Goal: Task Accomplishment & Management: Manage account settings

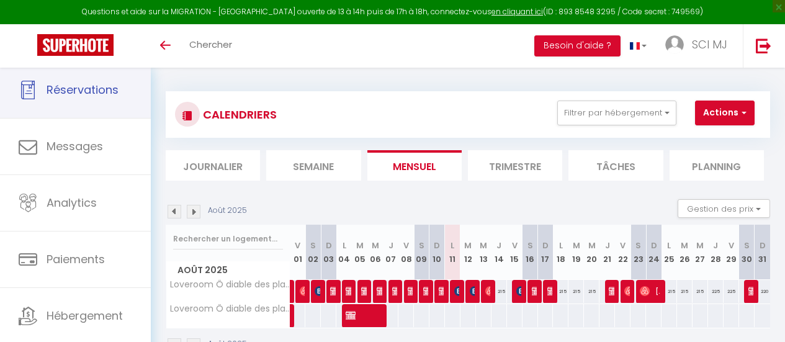
scroll to position [63, 0]
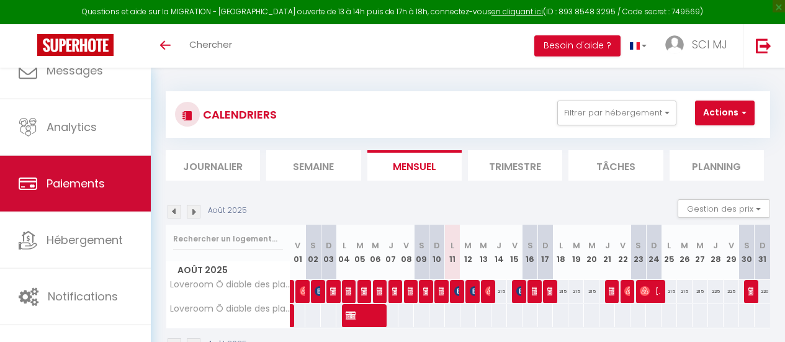
click at [65, 196] on link "Paiements" at bounding box center [75, 184] width 151 height 56
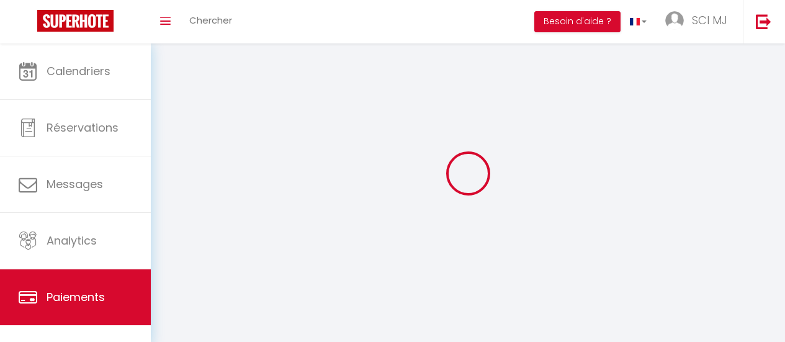
select select "2"
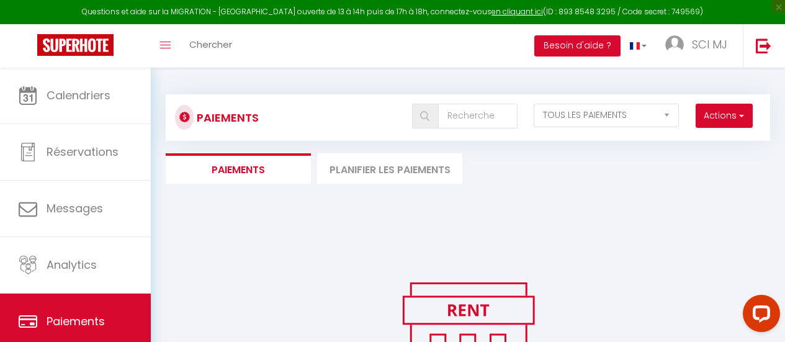
click at [366, 168] on li "Planifier les paiements" at bounding box center [389, 168] width 145 height 30
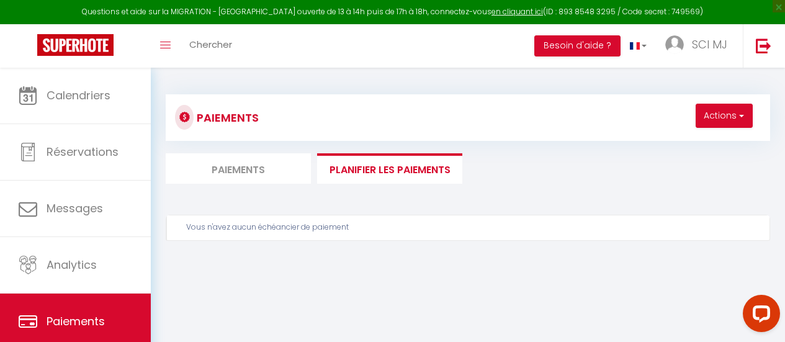
click at [229, 169] on li "Paiements" at bounding box center [238, 168] width 145 height 30
select select "2"
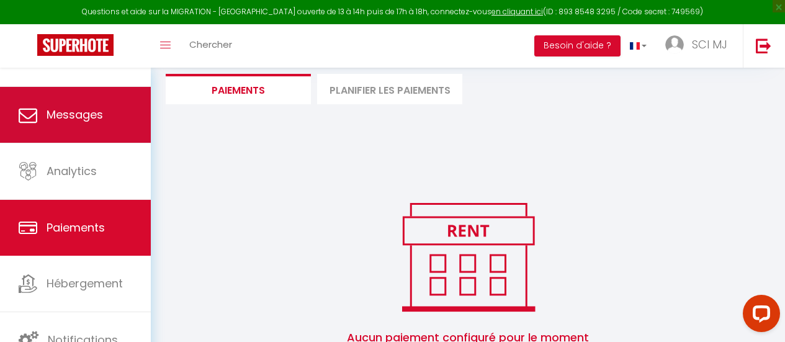
scroll to position [136, 0]
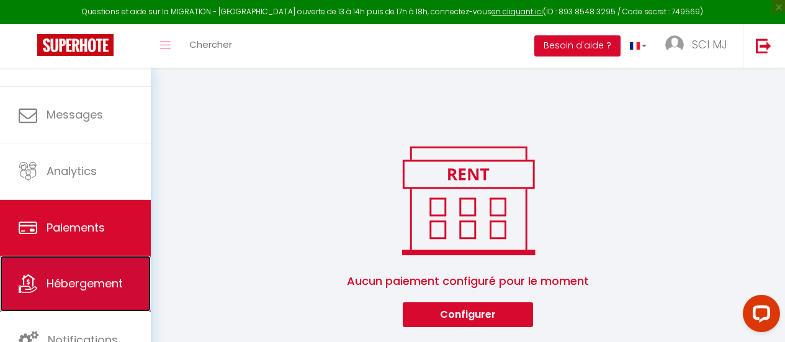
click at [53, 295] on link "Hébergement" at bounding box center [75, 284] width 151 height 56
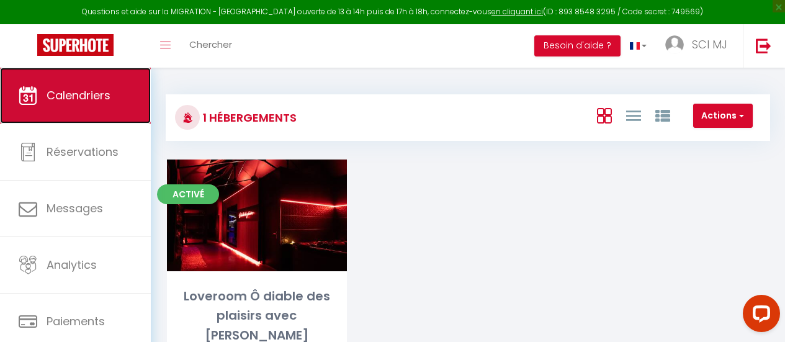
click at [54, 115] on link "Calendriers" at bounding box center [75, 96] width 151 height 56
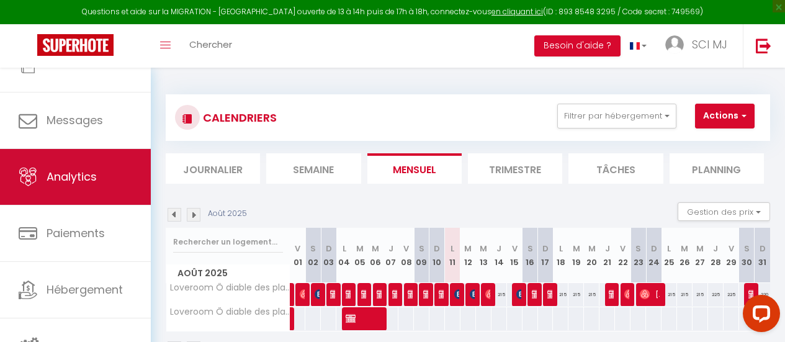
scroll to position [95, 0]
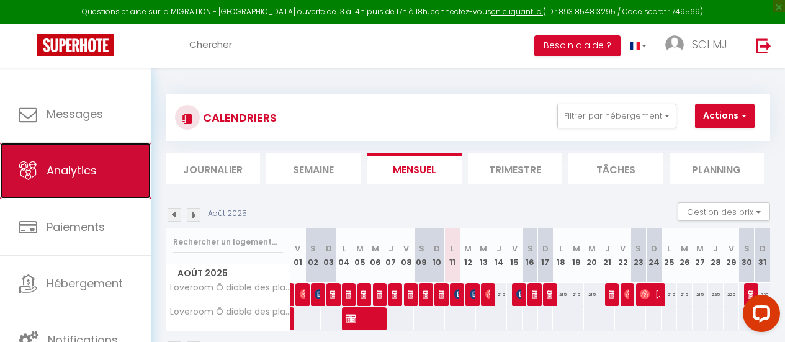
click at [79, 163] on span "Analytics" at bounding box center [72, 171] width 50 height 16
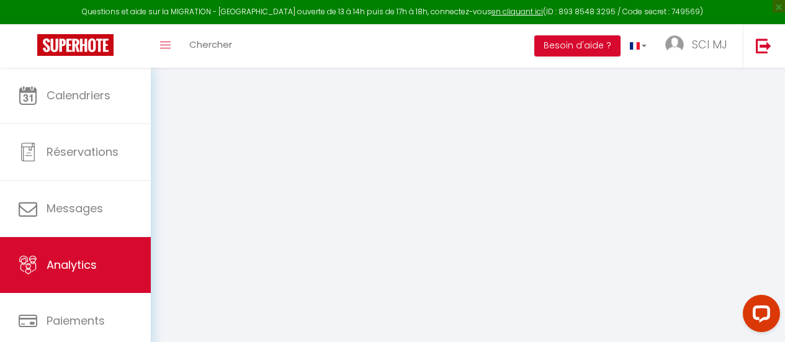
select select "2025"
select select "8"
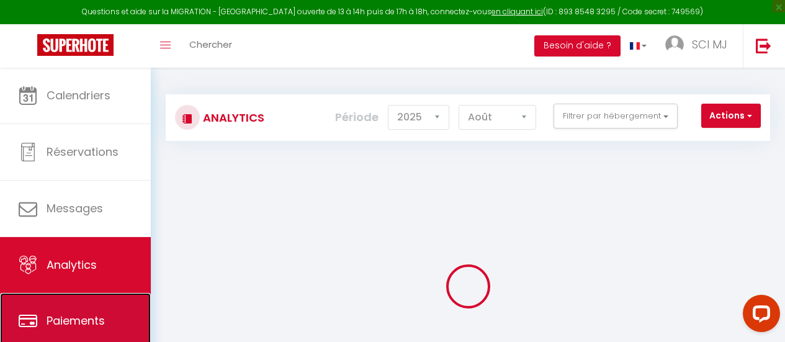
click at [73, 305] on link "Paiements" at bounding box center [75, 321] width 151 height 56
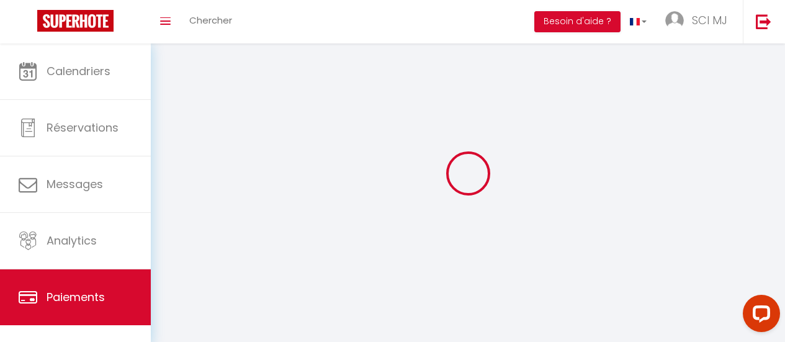
select select "2"
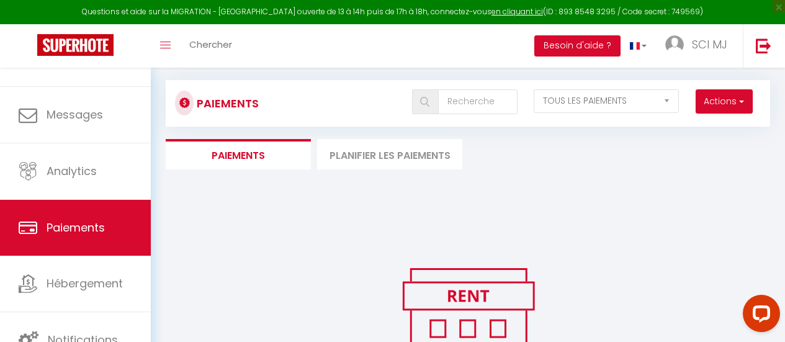
scroll to position [15, 0]
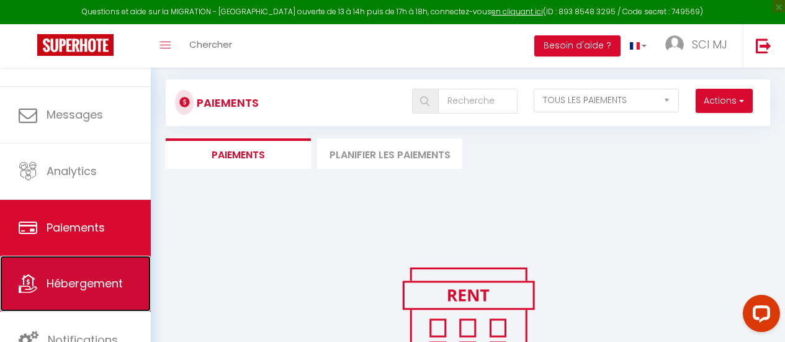
click at [80, 286] on span "Hébergement" at bounding box center [85, 284] width 76 height 16
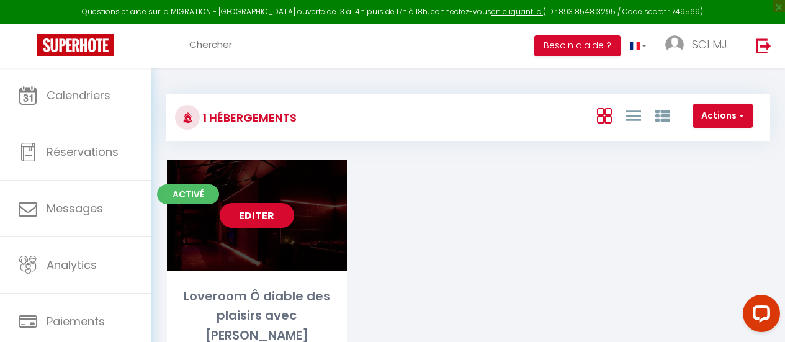
scroll to position [68, 0]
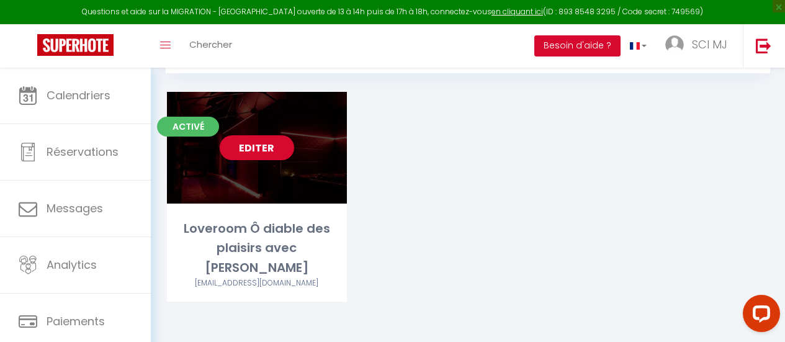
click at [231, 149] on link "Editer" at bounding box center [257, 147] width 74 height 25
select select "3"
select select "2"
select select "1"
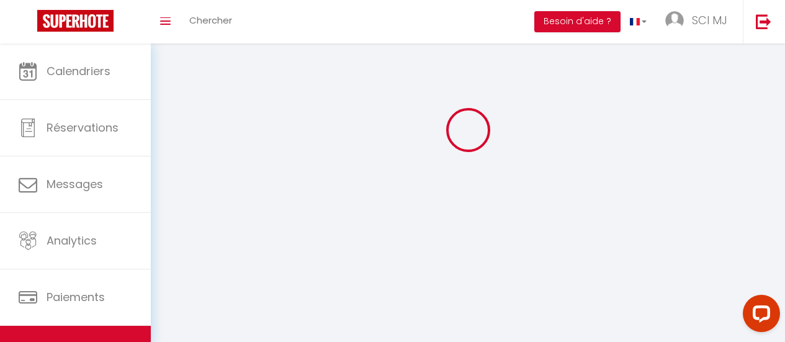
select select
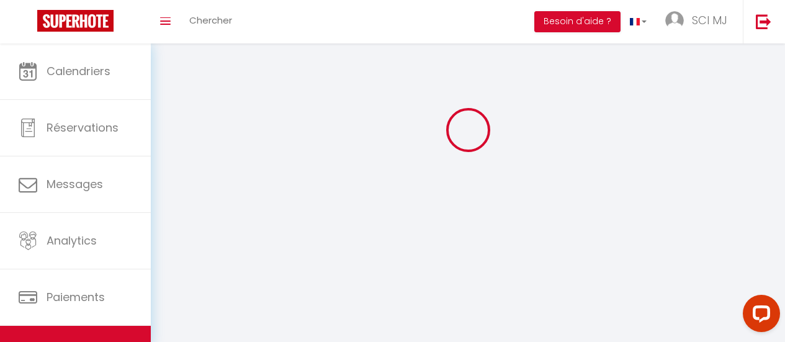
checkbox input "false"
select select
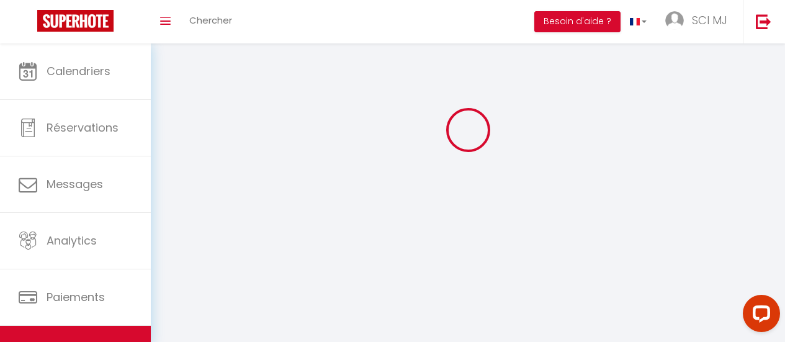
select select
select select "1"
select select
select select "28"
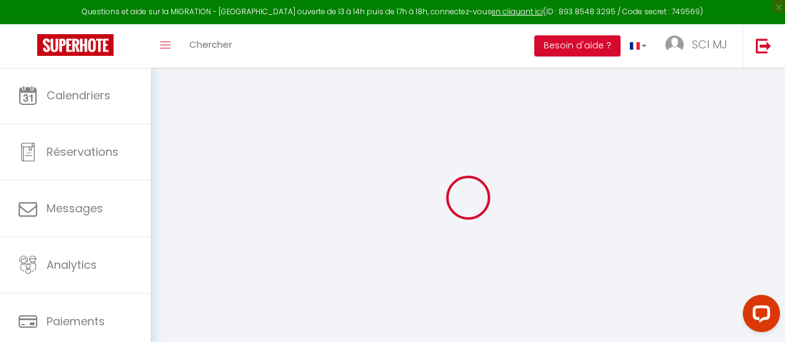
select select
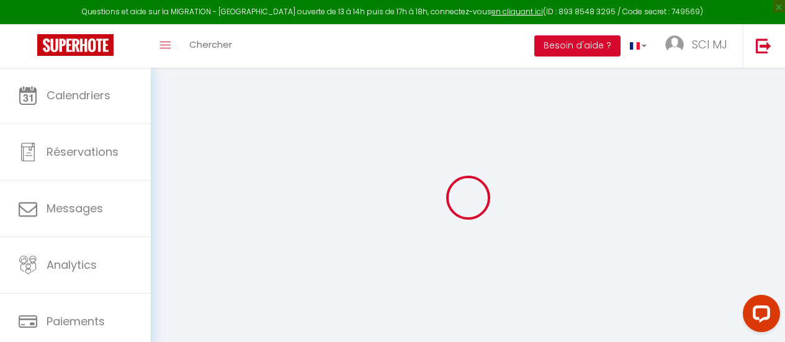
select select
checkbox input "false"
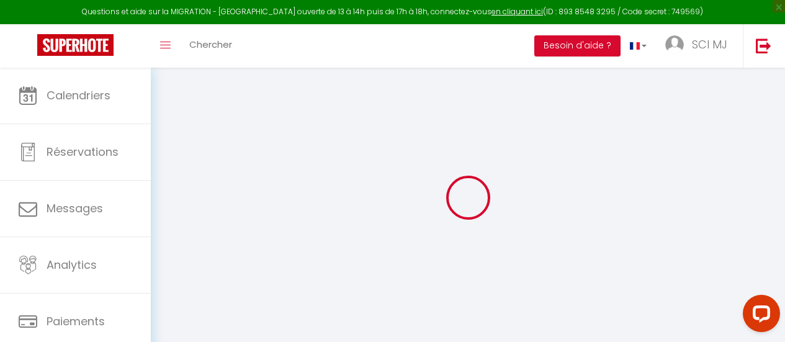
select select
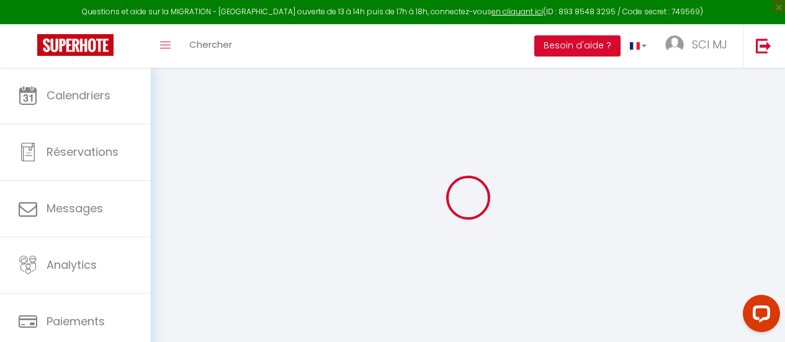
select select
checkbox input "false"
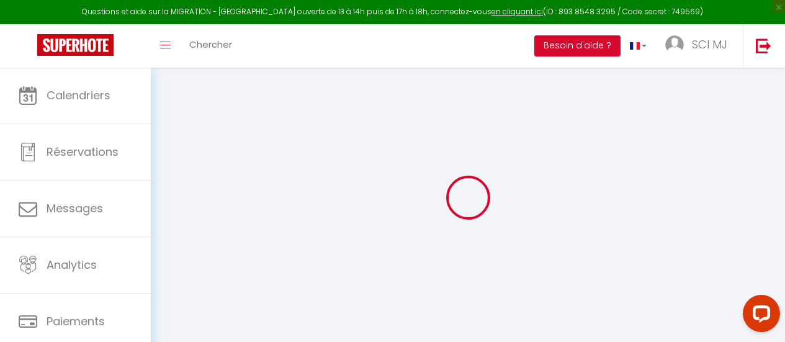
checkbox input "false"
select select
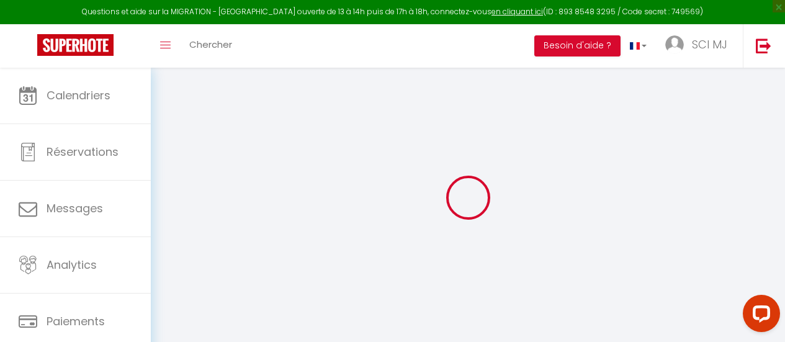
select select
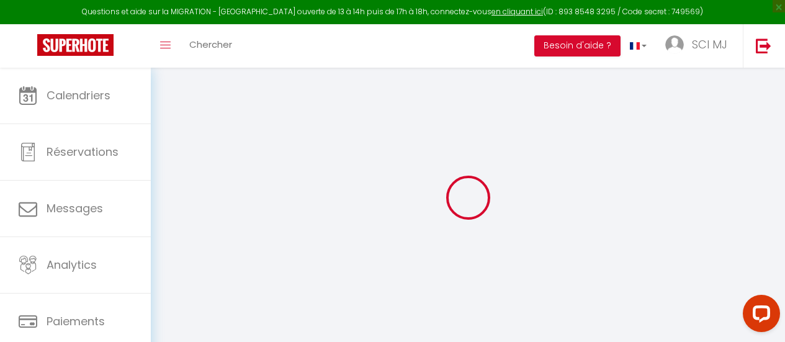
checkbox input "false"
select select
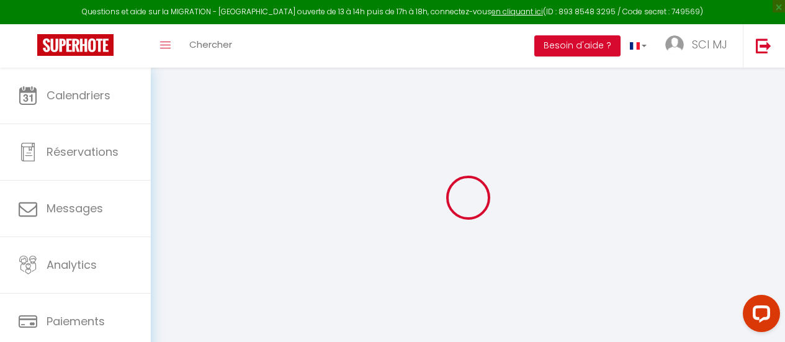
select select
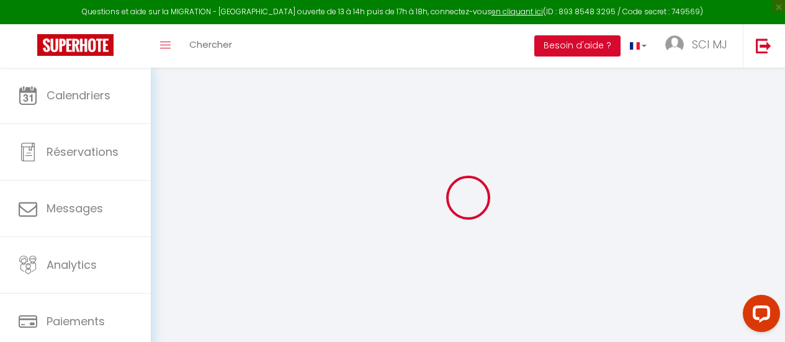
select select
checkbox input "false"
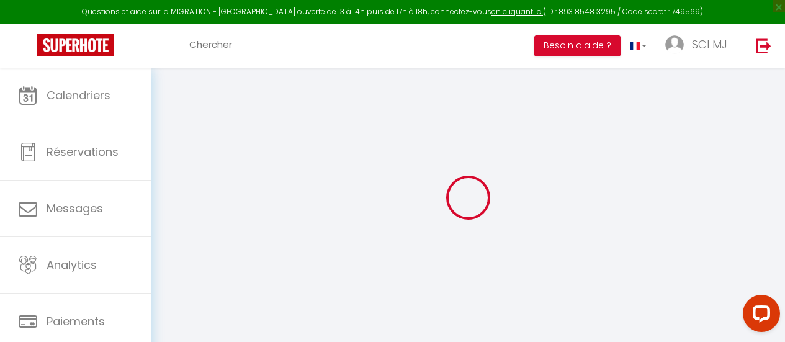
checkbox input "false"
select select
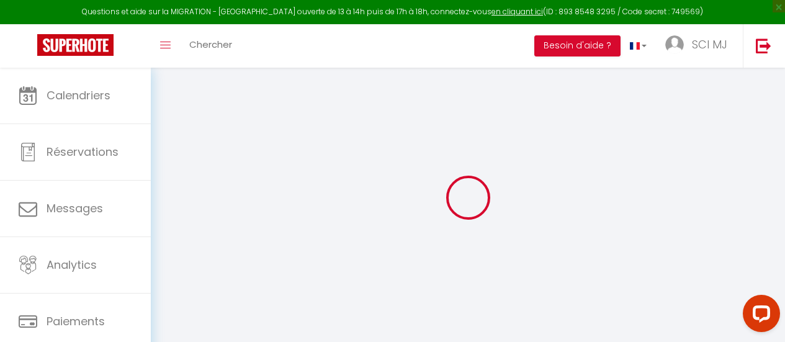
select select
checkbox input "false"
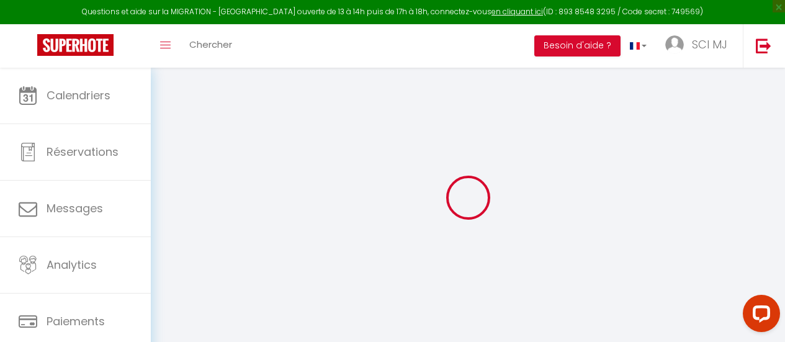
checkbox input "false"
select select
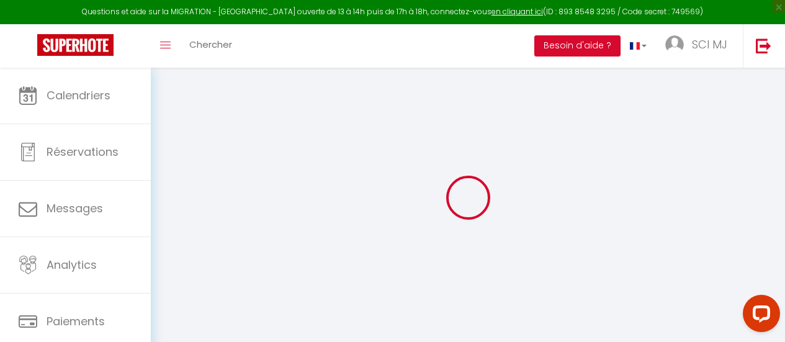
type input "Loveroom Ô diable des plaisirs avec [PERSON_NAME]"
select select "2"
type input "280"
type input "40"
type input "500"
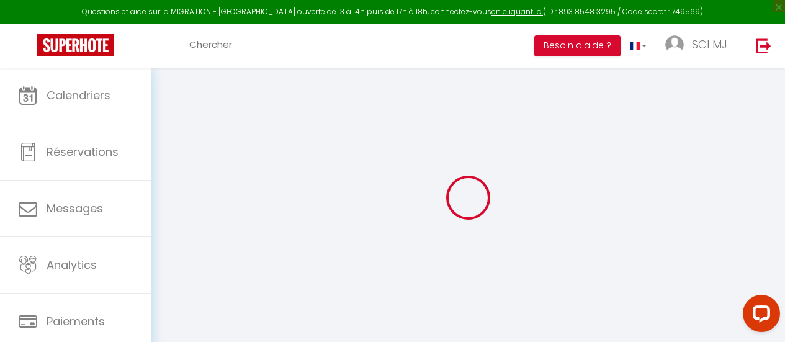
select select
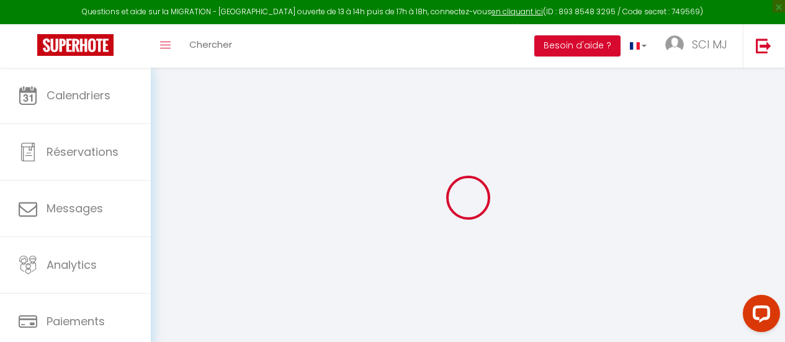
select select
type input "[STREET_ADDRESS]"
type input "59200"
type input "Tourcoing"
type input "[EMAIL_ADDRESS][DOMAIN_NAME]"
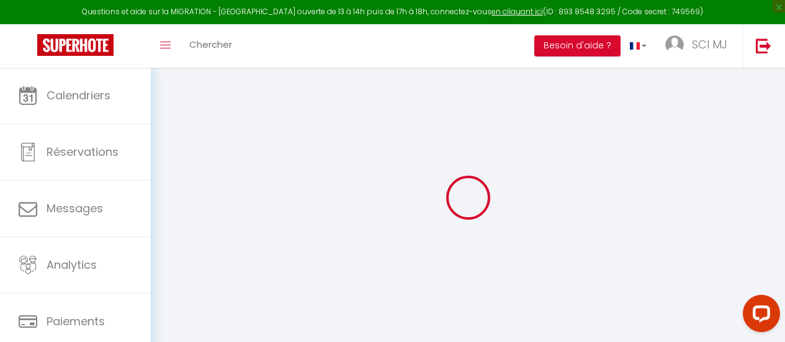
select select "15550"
checkbox input "false"
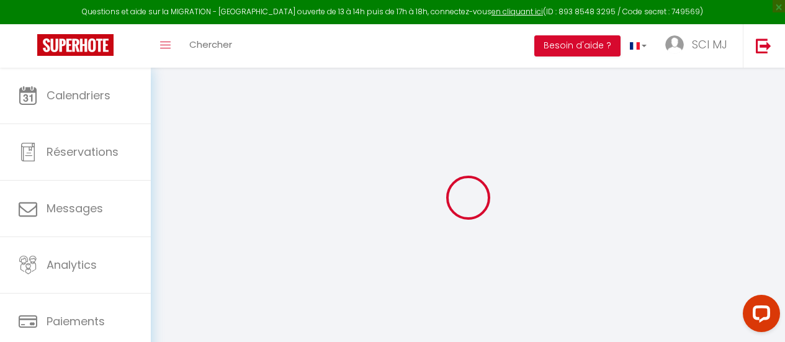
select select
type input "0"
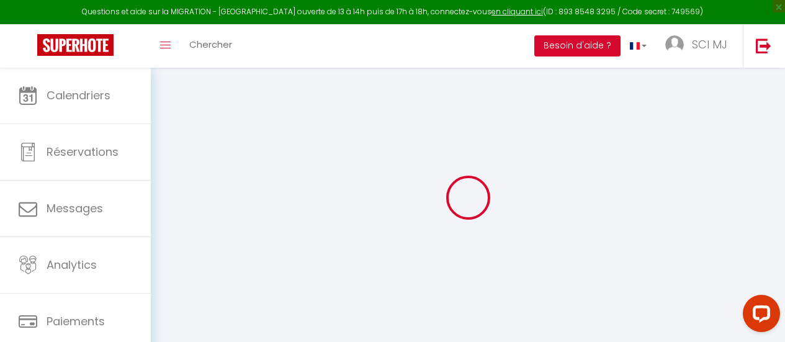
type input "0"
select select "+ 10 %"
select select "+ 30 %"
checkbox input "false"
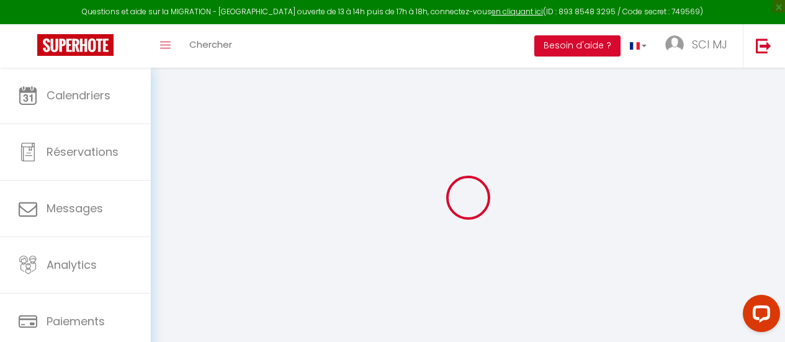
checkbox input "false"
select select "8969-1080896843187187280"
select select "270"
select select "EUR"
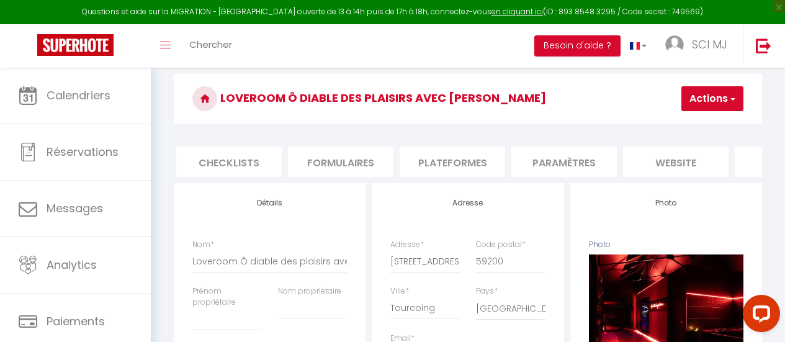
scroll to position [0, 446]
click at [438, 153] on li "Plateformes" at bounding box center [451, 161] width 106 height 30
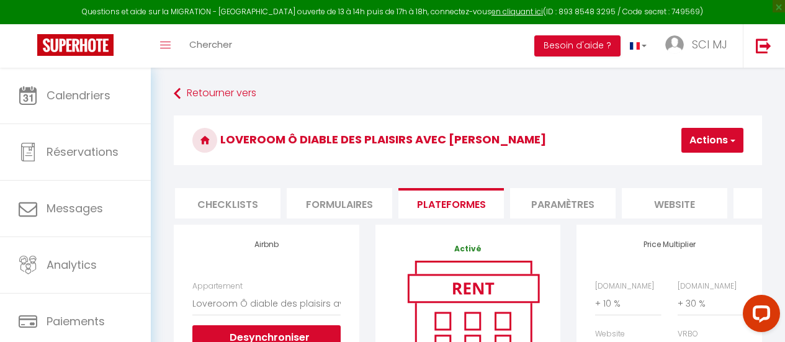
scroll to position [0, 529]
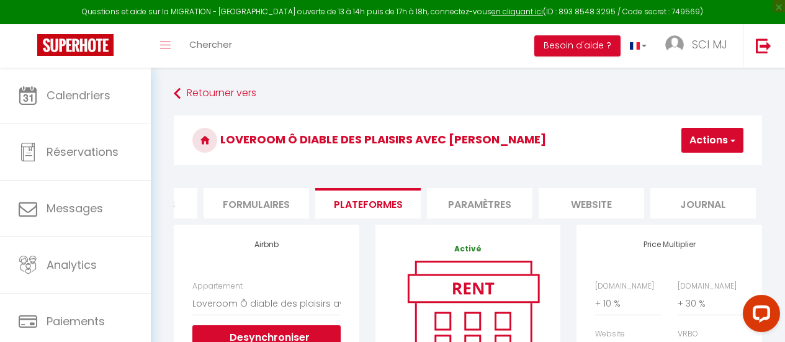
click at [519, 205] on li "Paramètres" at bounding box center [480, 203] width 106 height 30
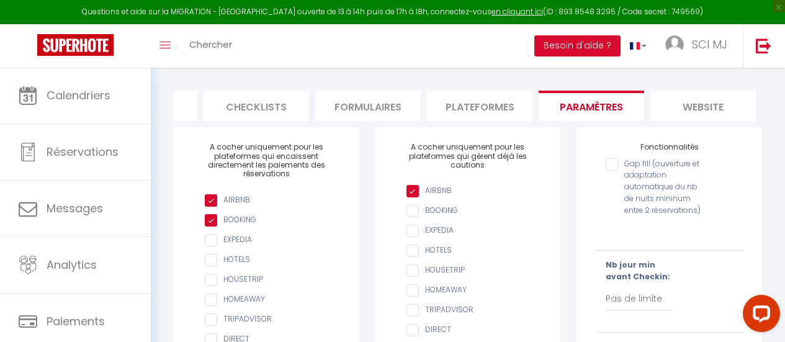
scroll to position [0, 413]
click at [313, 114] on ul "Info Contrat Facture Services Checklists Formulaires Plateformes Paramètres web…" at bounding box center [468, 106] width 588 height 30
click at [325, 112] on li "Formulaires" at bounding box center [373, 106] width 106 height 30
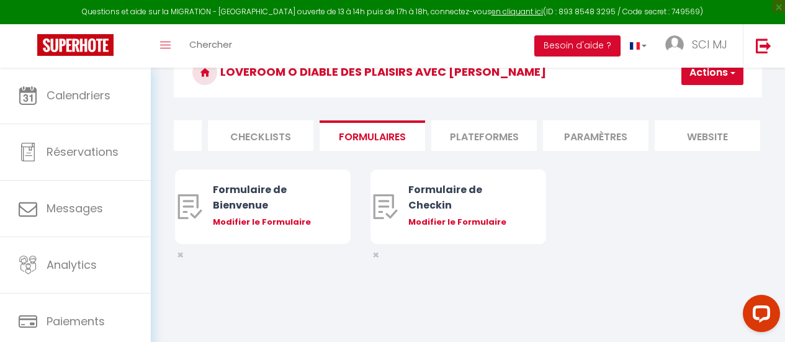
click at [281, 133] on li "Checklists" at bounding box center [261, 135] width 106 height 30
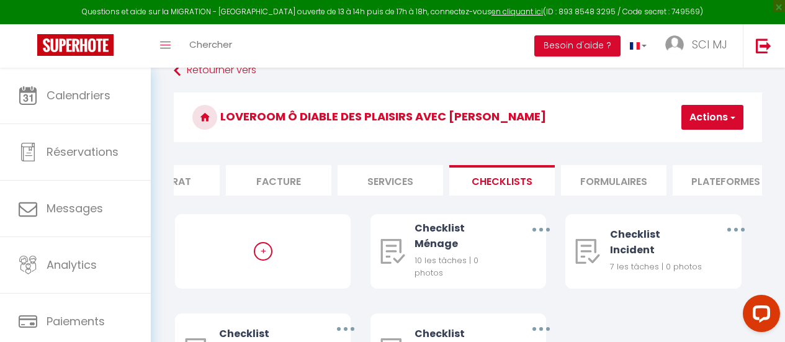
scroll to position [0, 169]
click at [400, 170] on li "Services" at bounding box center [392, 180] width 106 height 30
select select
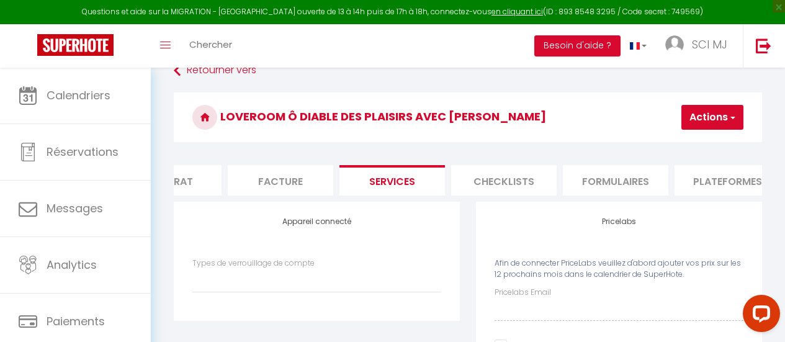
click at [283, 187] on li "Facture" at bounding box center [281, 180] width 106 height 30
checkbox input "false"
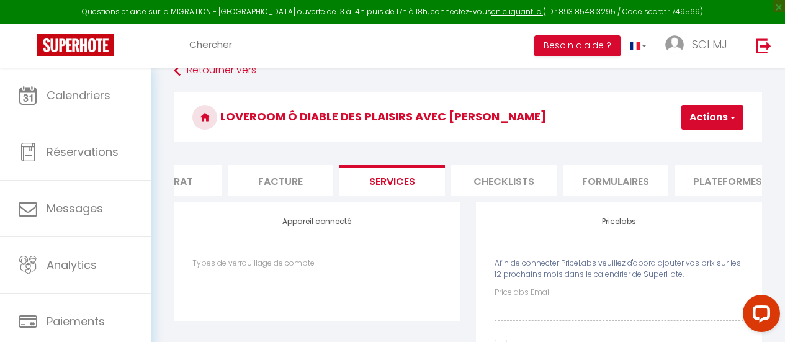
select select
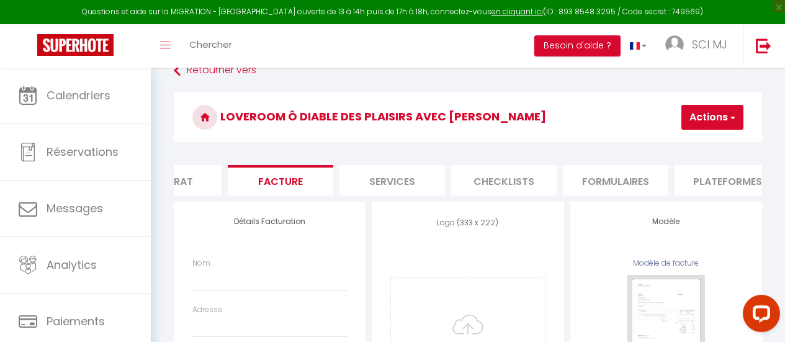
scroll to position [0, 74]
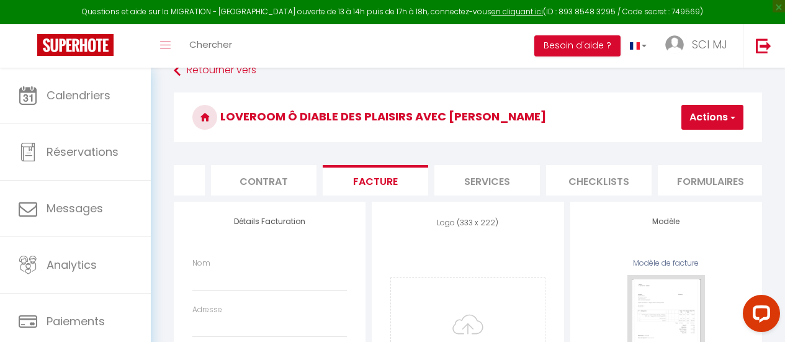
checkbox input "false"
select select
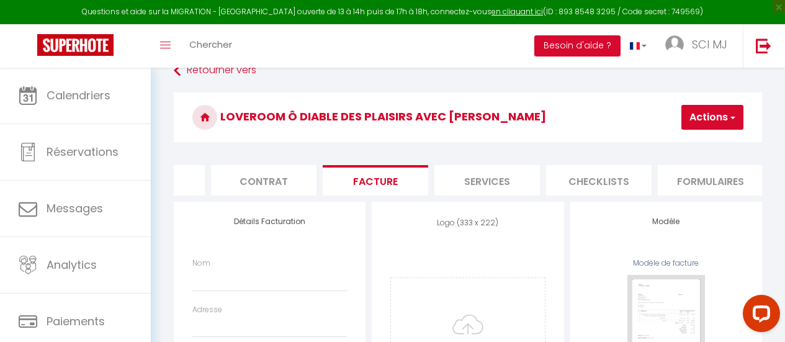
checkbox input "false"
select select
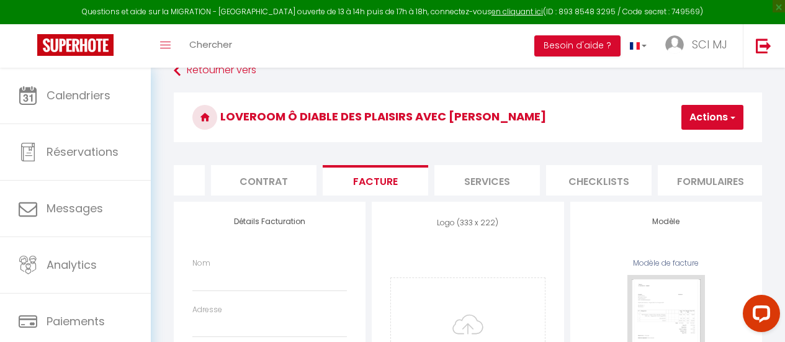
scroll to position [0, 0]
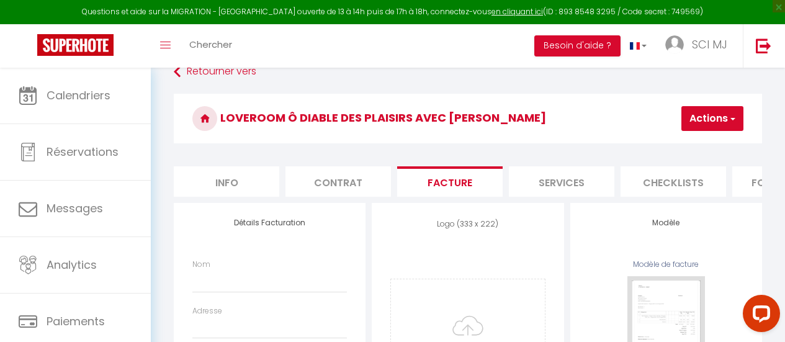
checkbox input "false"
select select
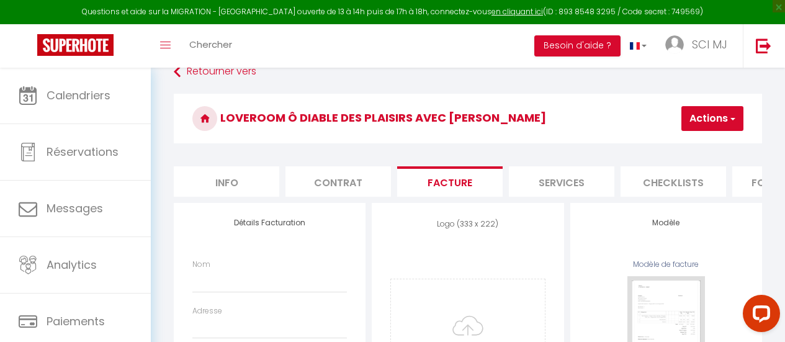
checkbox input "false"
select select
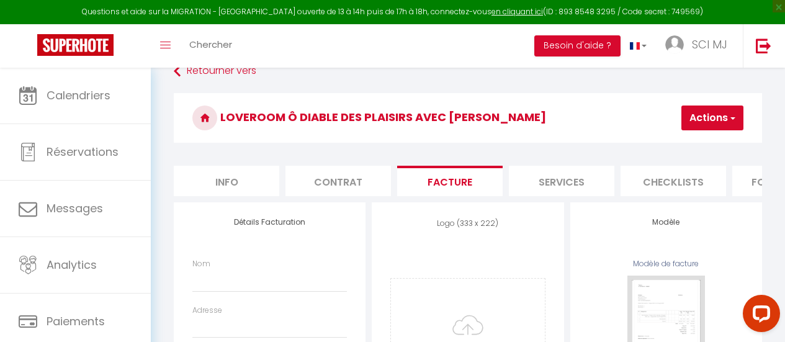
click at [340, 171] on li "Contrat" at bounding box center [339, 181] width 106 height 30
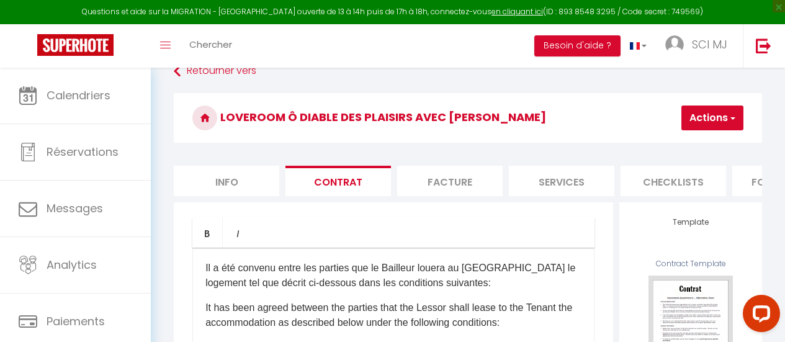
checkbox input "false"
click at [222, 185] on li "Info" at bounding box center [227, 181] width 106 height 30
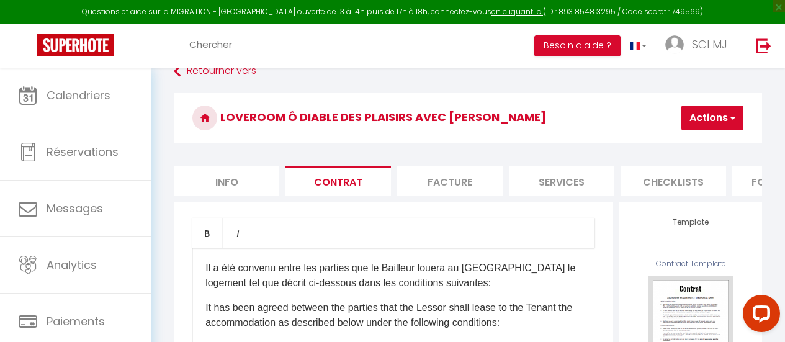
checkbox input "false"
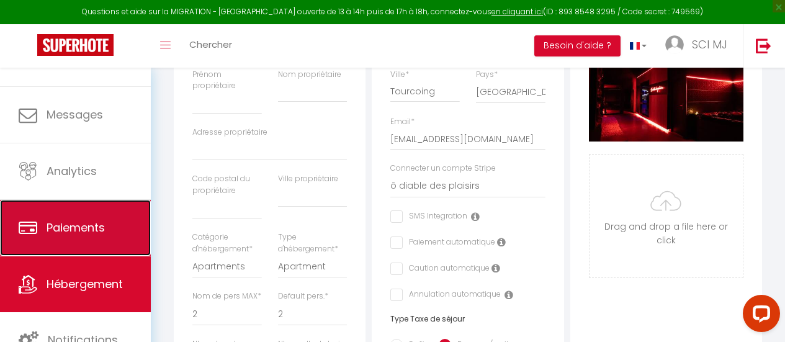
click at [77, 241] on link "Paiements" at bounding box center [75, 228] width 151 height 56
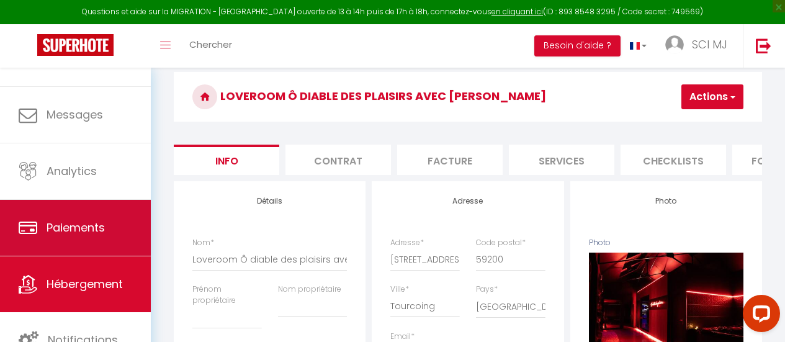
select select "2"
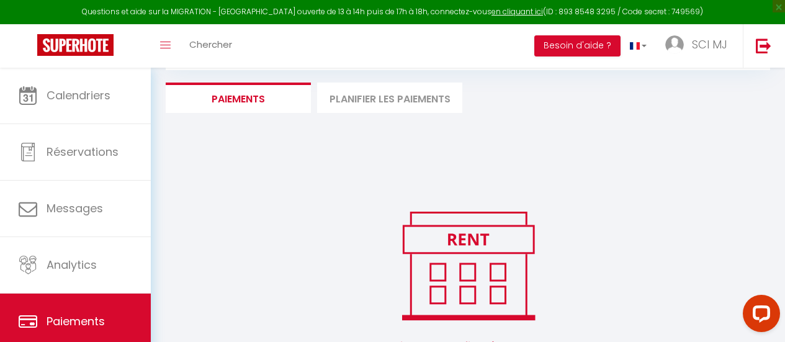
click at [422, 111] on li "Planifier les paiements" at bounding box center [389, 98] width 145 height 30
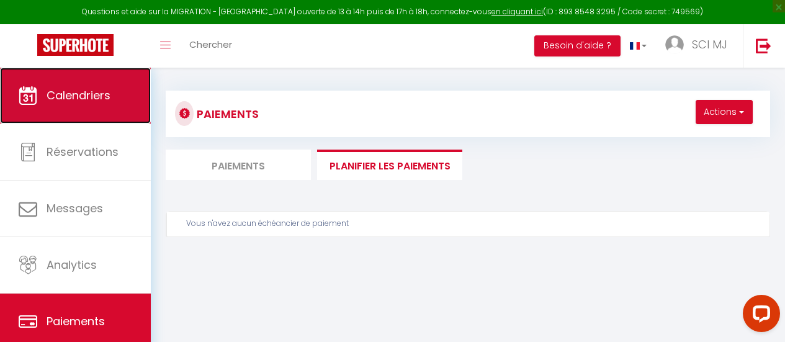
click at [96, 108] on link "Calendriers" at bounding box center [75, 96] width 151 height 56
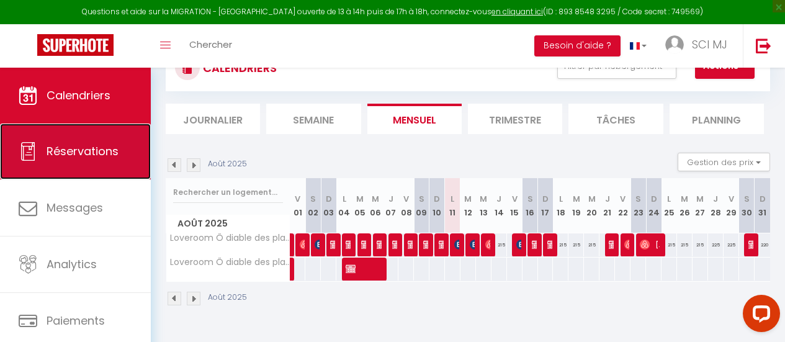
click at [42, 173] on link "Réservations" at bounding box center [75, 152] width 151 height 56
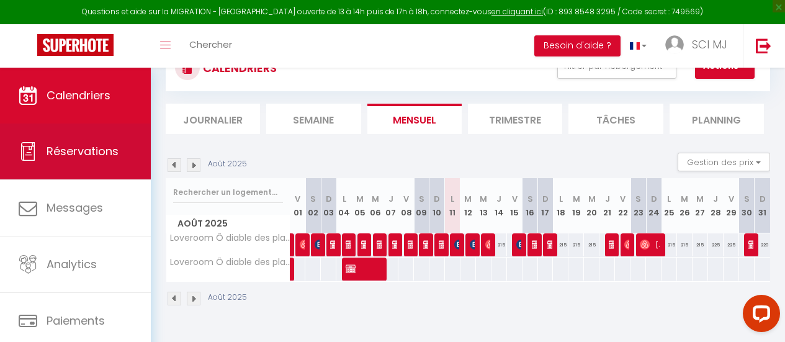
select select "not_cancelled"
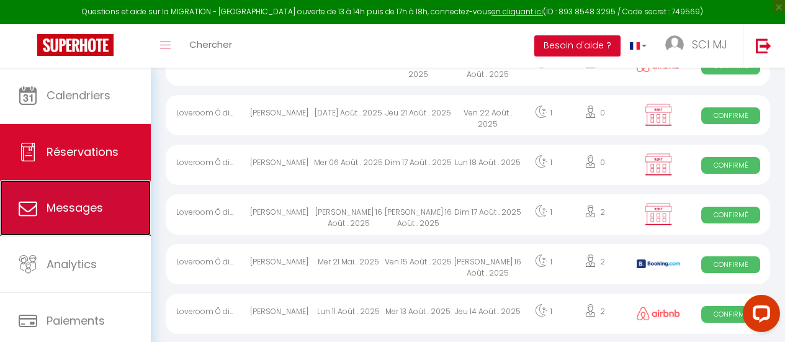
click at [81, 225] on link "Messages" at bounding box center [75, 208] width 151 height 56
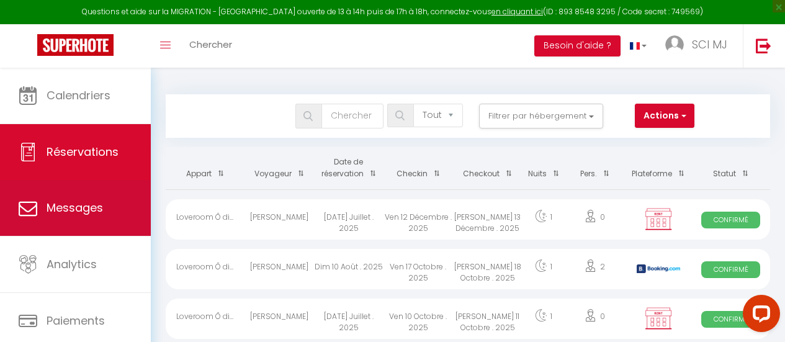
select select "message"
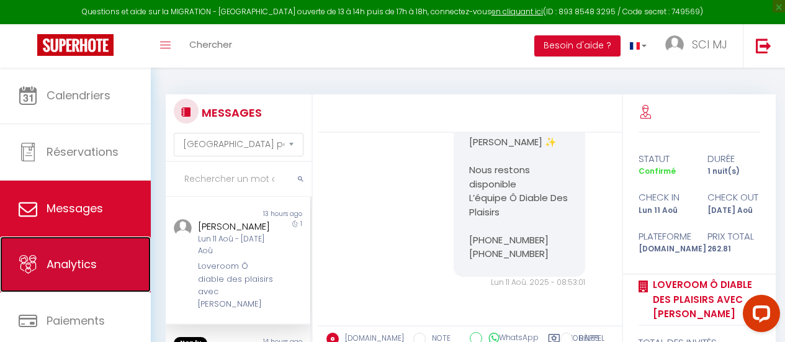
click at [55, 247] on link "Analytics" at bounding box center [75, 264] width 151 height 56
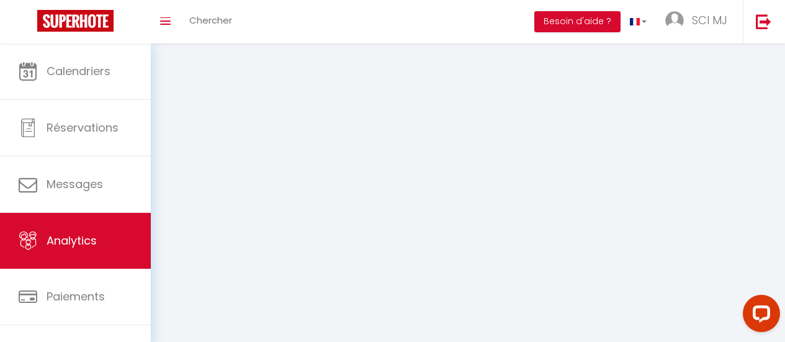
select select "2025"
select select "8"
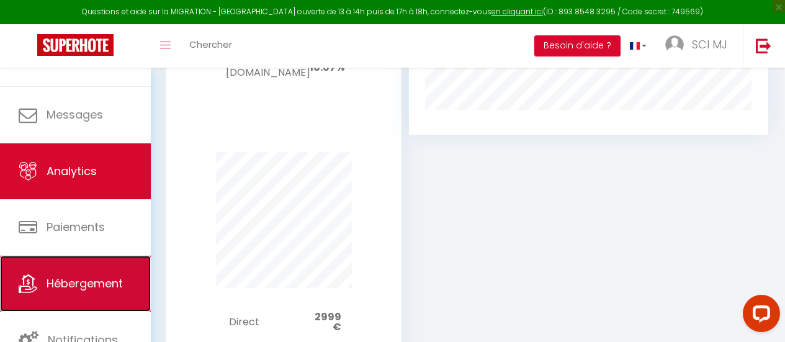
click at [61, 295] on link "Hébergement" at bounding box center [75, 284] width 151 height 56
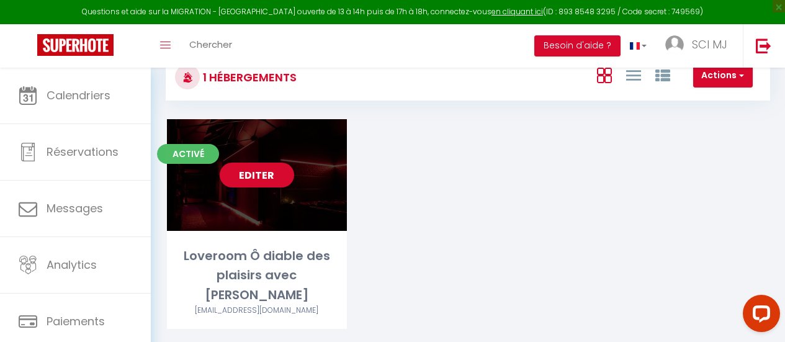
click at [257, 179] on link "Editer" at bounding box center [257, 175] width 74 height 25
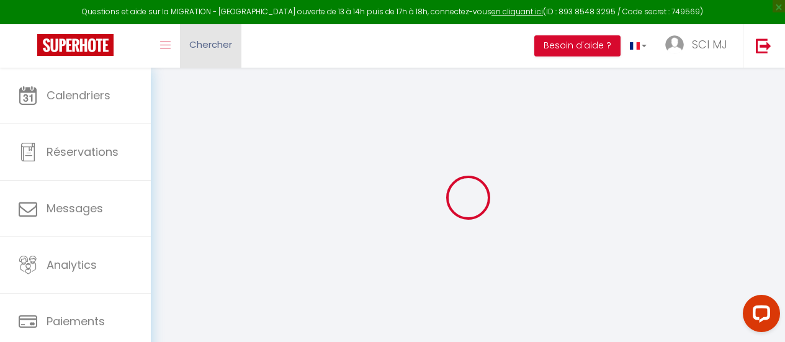
select select
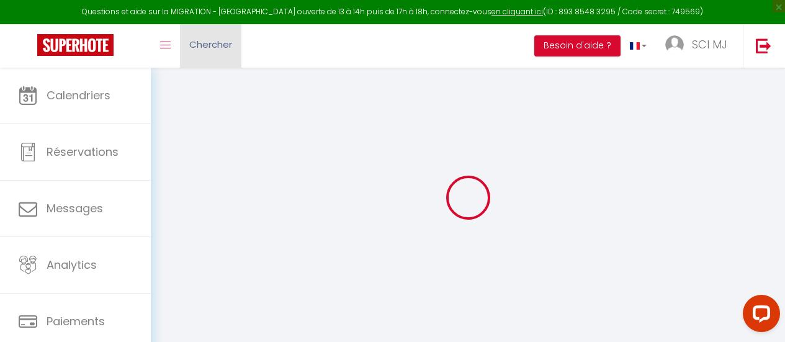
select select
checkbox input "false"
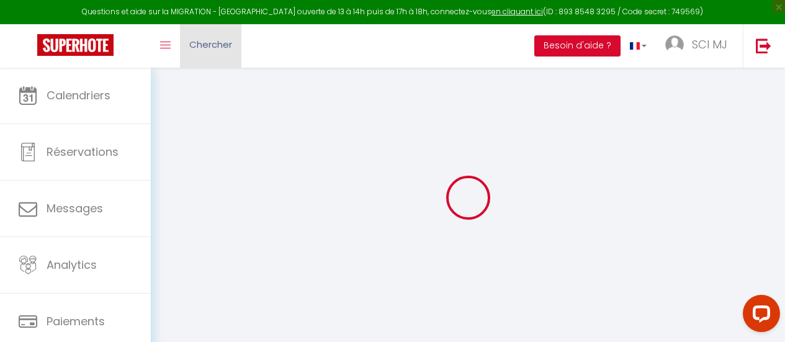
select select
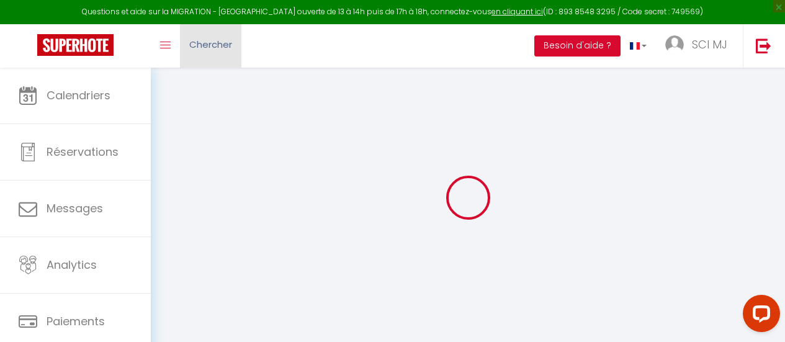
select select
checkbox input "false"
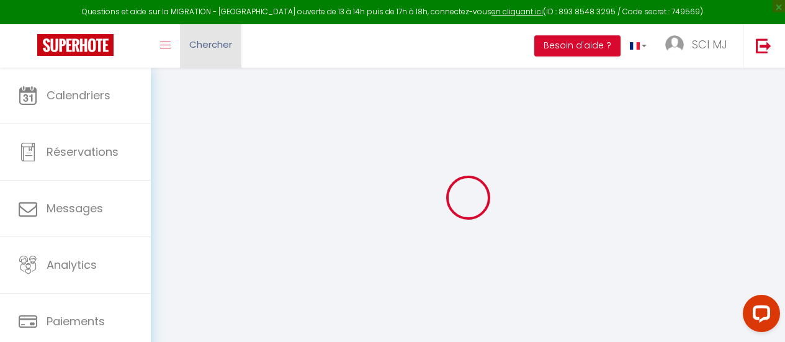
checkbox input "false"
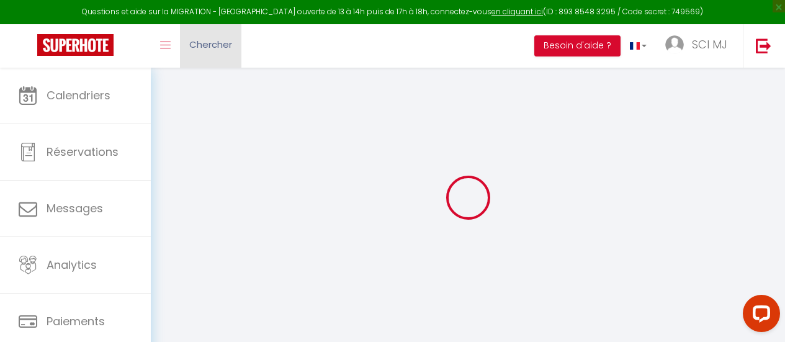
checkbox input "false"
select select "18:00"
select select "23:45"
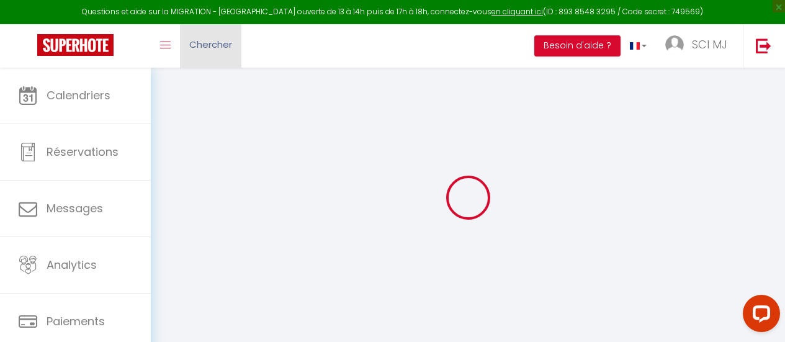
select select "11:00"
select select "30"
select select "120"
select select "18:00"
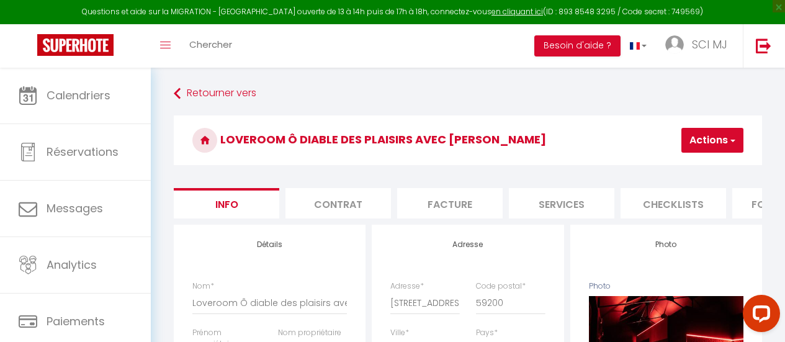
click at [718, 152] on button "Actions" at bounding box center [712, 140] width 62 height 25
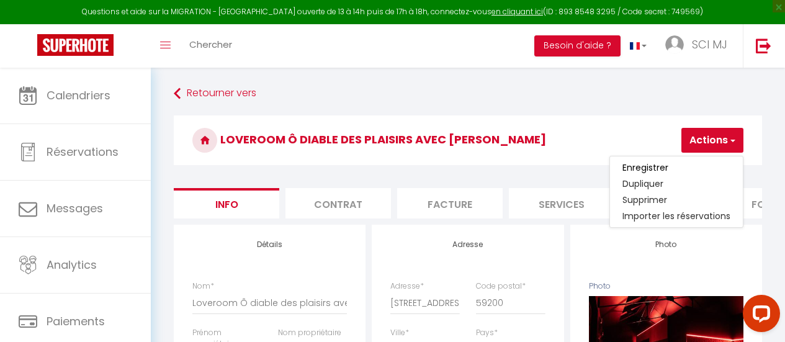
click at [718, 152] on button "Actions" at bounding box center [712, 140] width 62 height 25
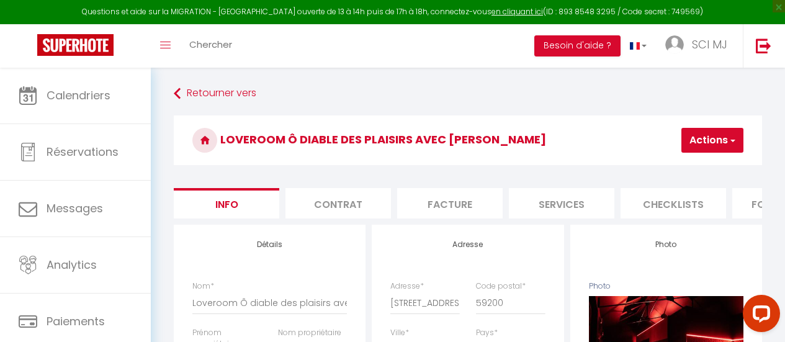
click at [335, 210] on li "Contrat" at bounding box center [339, 203] width 106 height 30
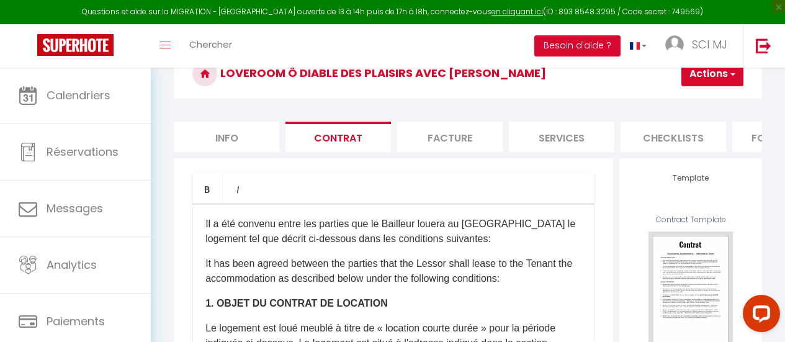
scroll to position [66, 0]
click at [441, 131] on li "Facture" at bounding box center [450, 137] width 106 height 30
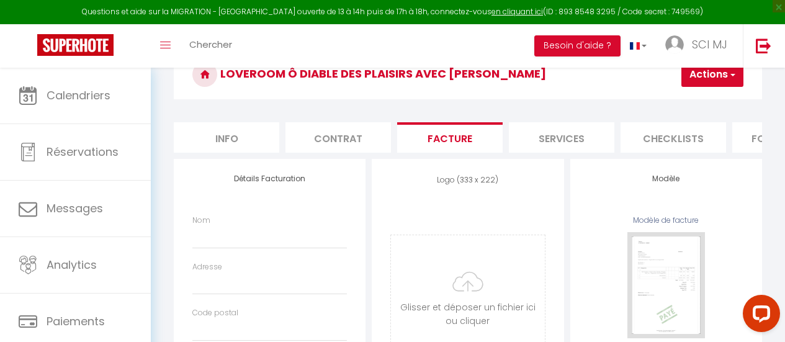
select select
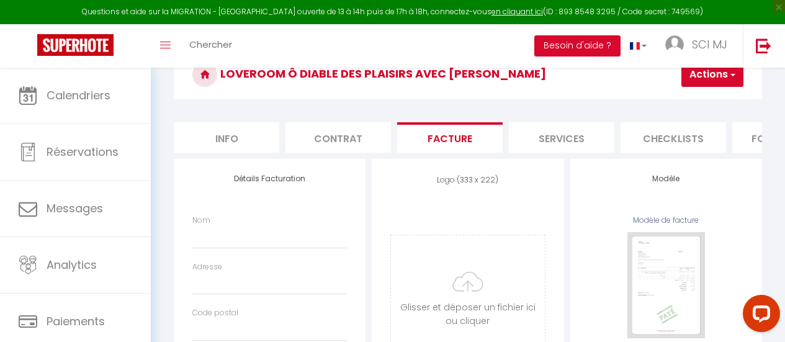
select select
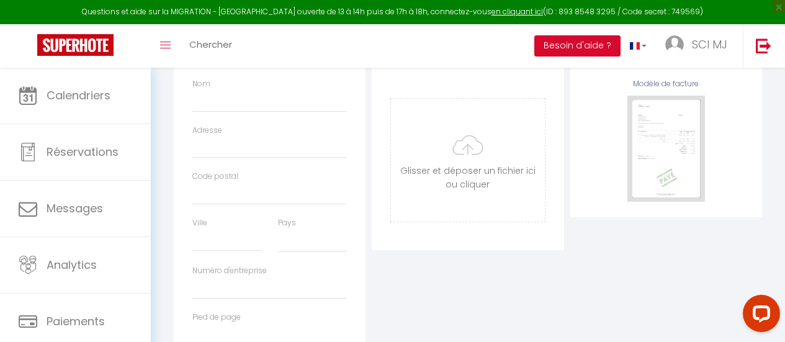
select select
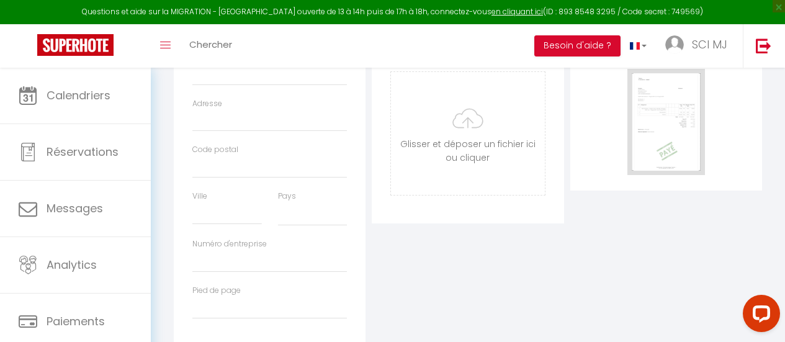
select select
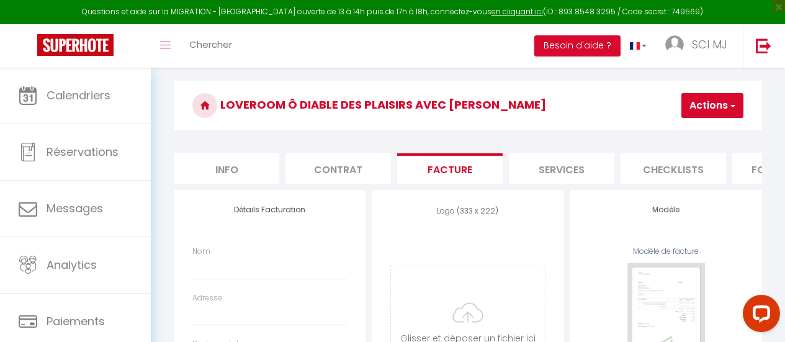
scroll to position [34, 0]
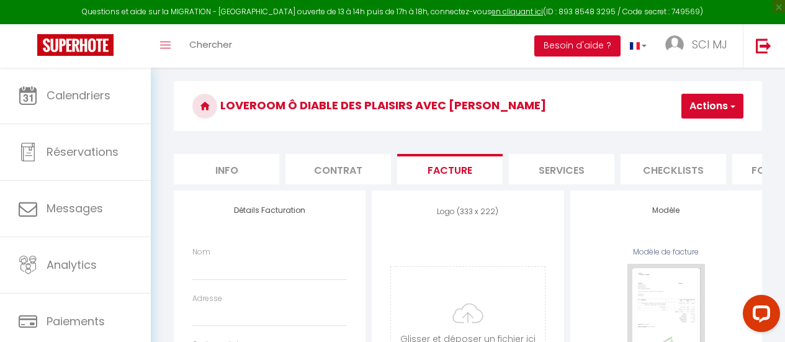
click at [533, 173] on li "Services" at bounding box center [562, 169] width 106 height 30
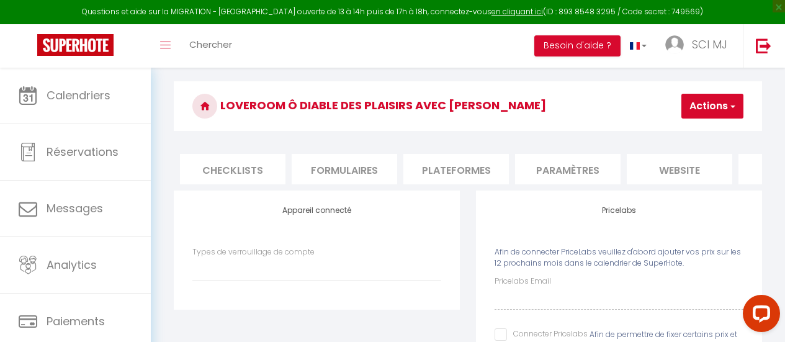
scroll to position [0, 441]
click at [465, 173] on li "Plateformes" at bounding box center [456, 169] width 106 height 30
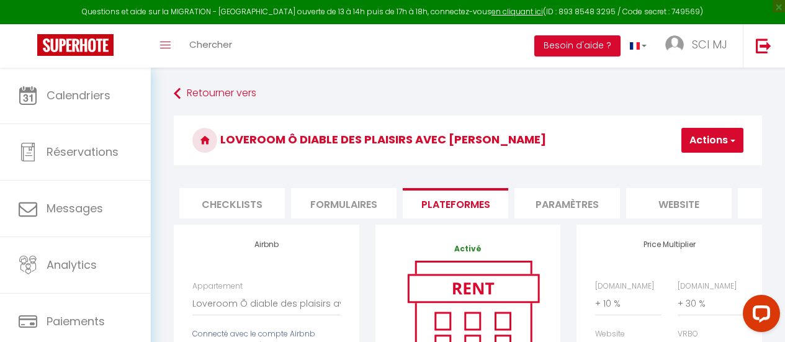
click at [524, 192] on li "Paramètres" at bounding box center [568, 203] width 106 height 30
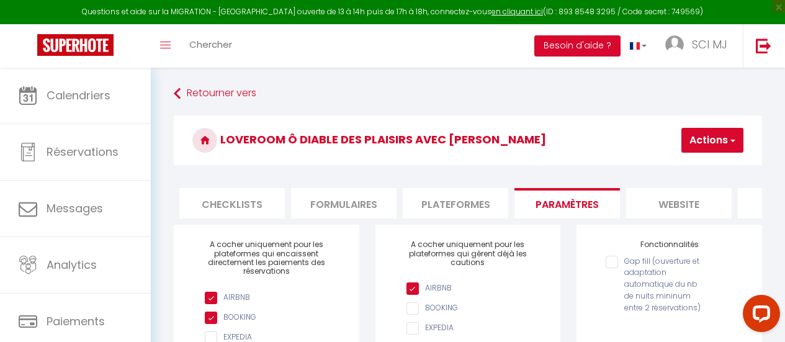
scroll to position [0, 529]
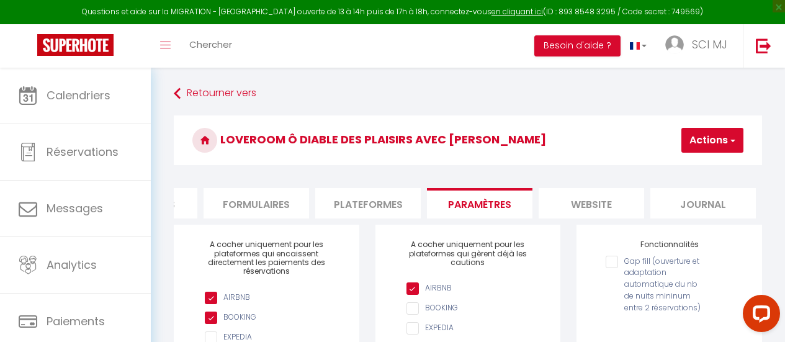
click at [691, 189] on li "Journal" at bounding box center [703, 203] width 106 height 30
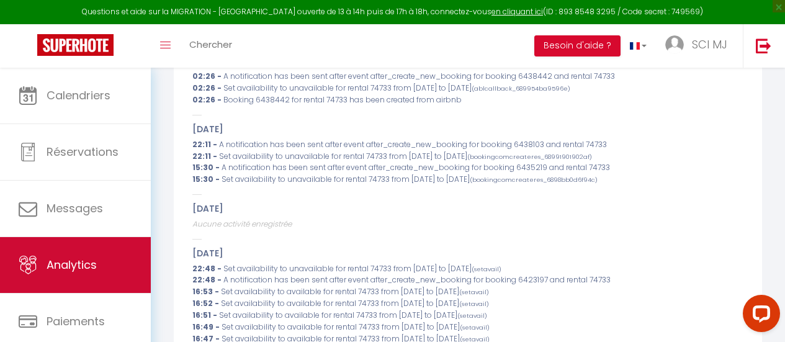
scroll to position [95, 0]
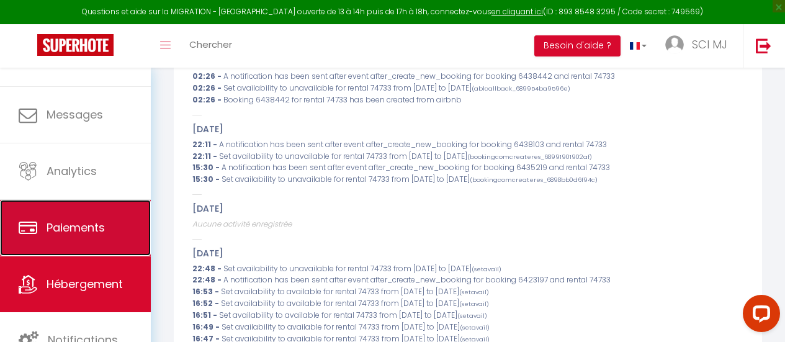
click at [89, 220] on span "Paiements" at bounding box center [76, 228] width 58 height 16
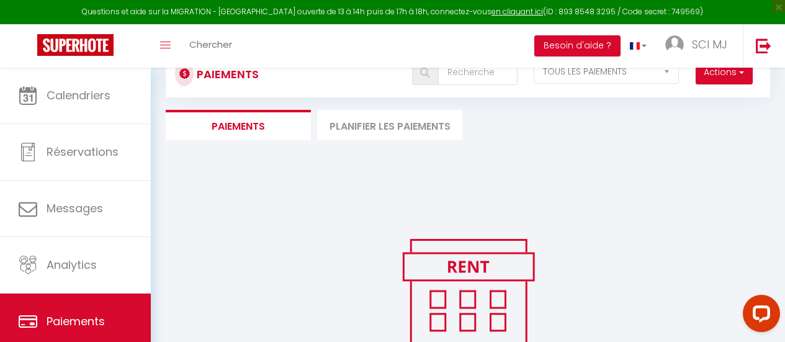
scroll to position [136, 0]
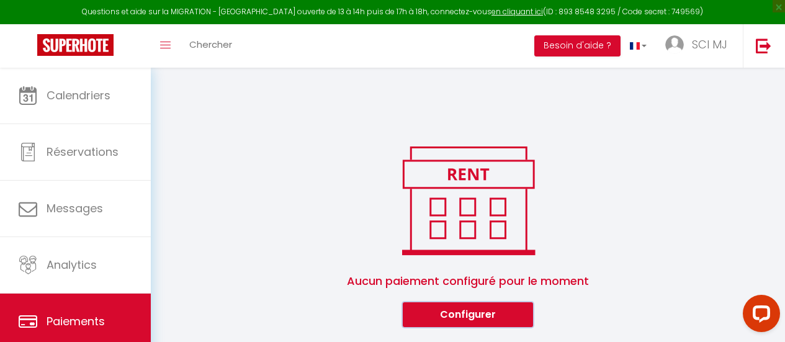
click at [428, 315] on button "Configurer" at bounding box center [468, 314] width 130 height 25
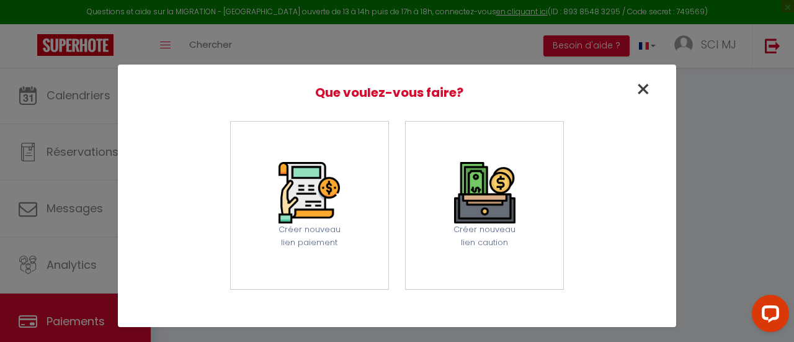
click at [642, 89] on span "×" at bounding box center [644, 89] width 16 height 35
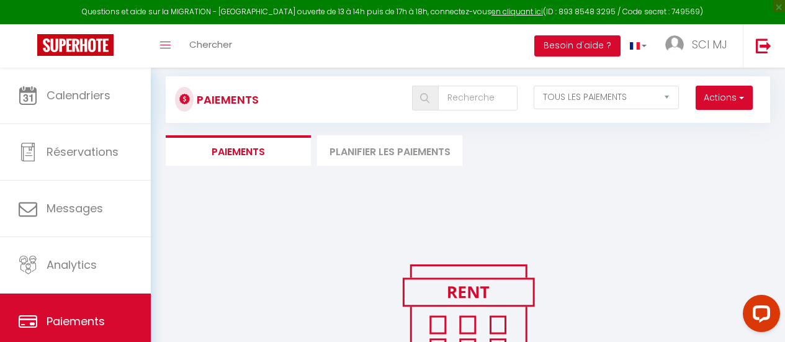
scroll to position [0, 0]
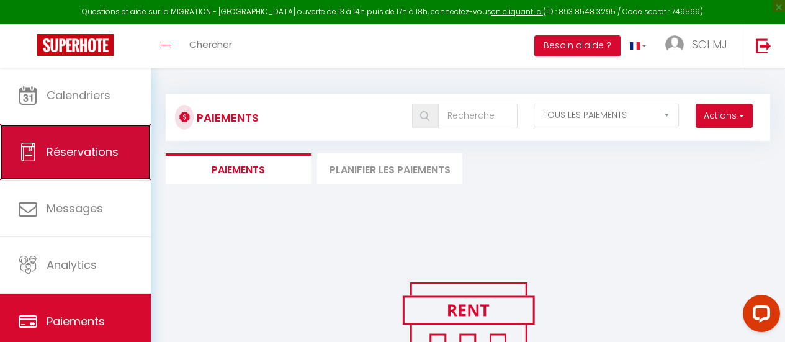
click at [89, 132] on link "Réservations" at bounding box center [75, 152] width 151 height 56
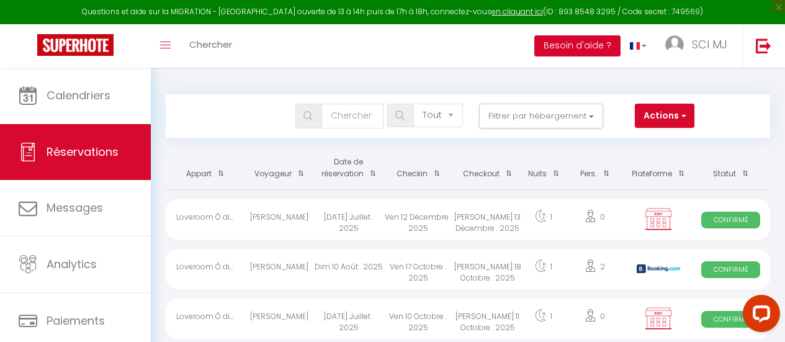
click at [572, 52] on button "Besoin d'aide ?" at bounding box center [577, 45] width 86 height 21
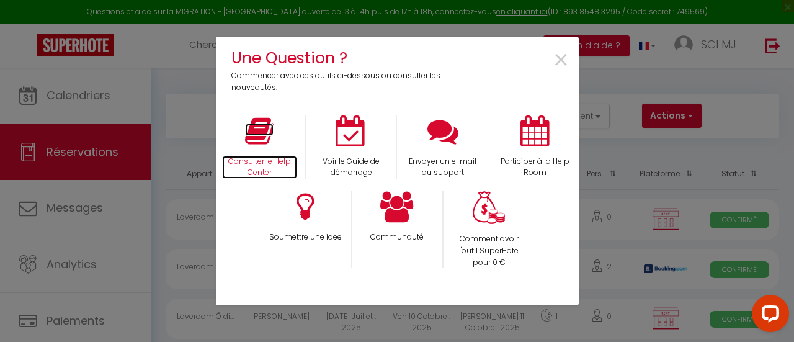
click at [269, 146] on icon at bounding box center [259, 130] width 29 height 31
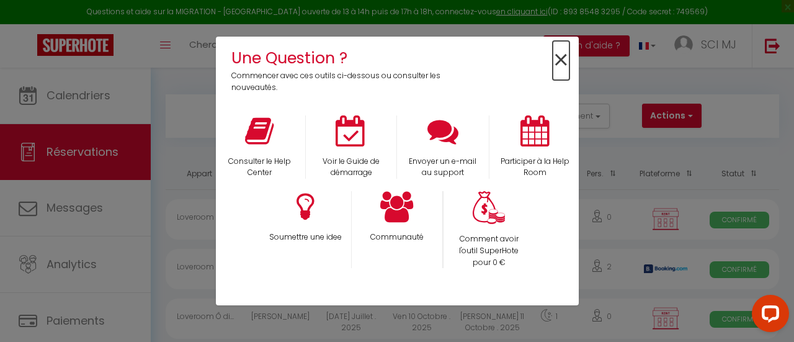
click at [554, 67] on span "×" at bounding box center [561, 60] width 17 height 39
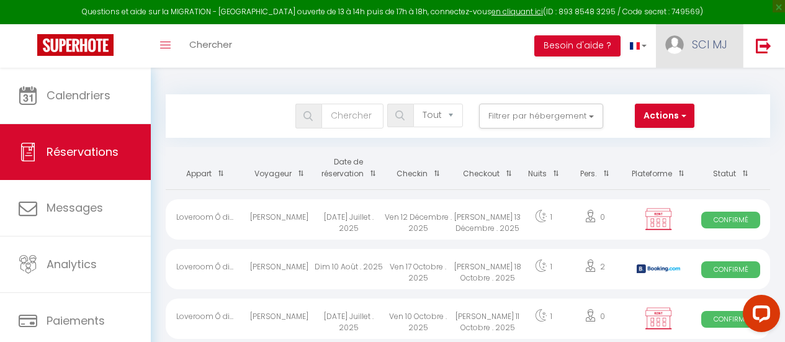
click at [712, 46] on span "SCI MJ" at bounding box center [709, 45] width 35 height 16
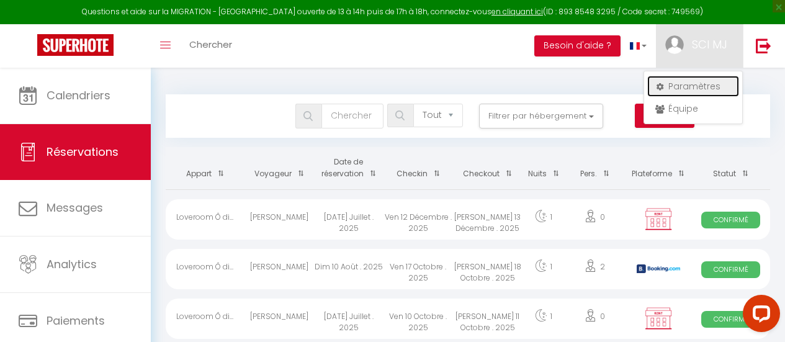
click at [694, 84] on link "Paramètres" at bounding box center [693, 86] width 92 height 21
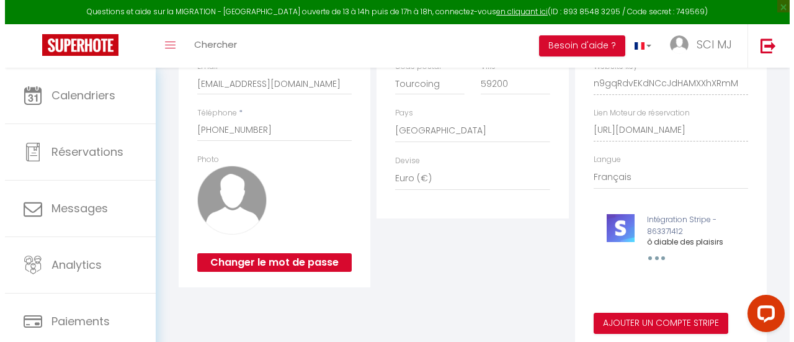
scroll to position [295, 0]
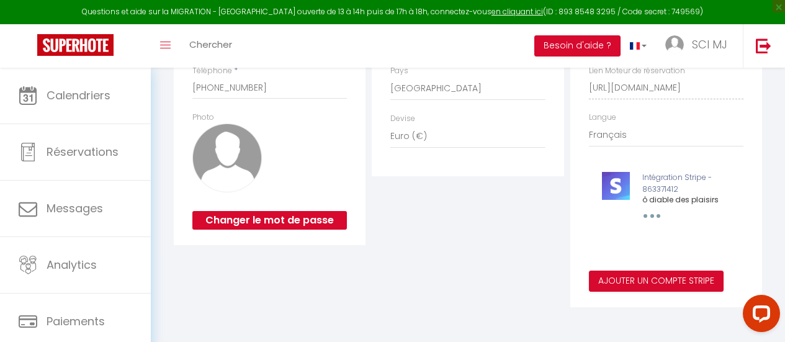
click at [649, 217] on button "button" at bounding box center [650, 216] width 38 height 24
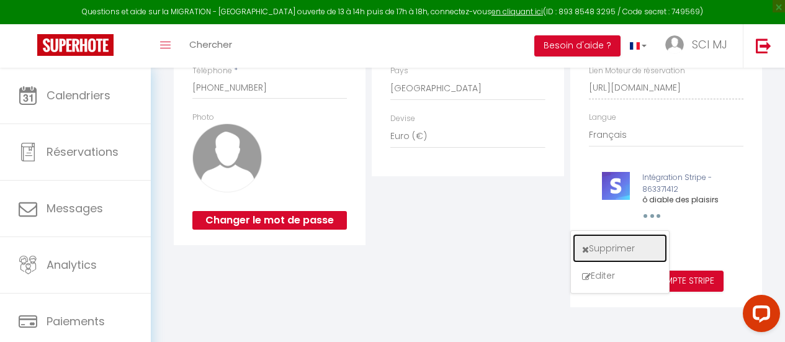
click at [618, 249] on button "Supprimer" at bounding box center [620, 248] width 92 height 26
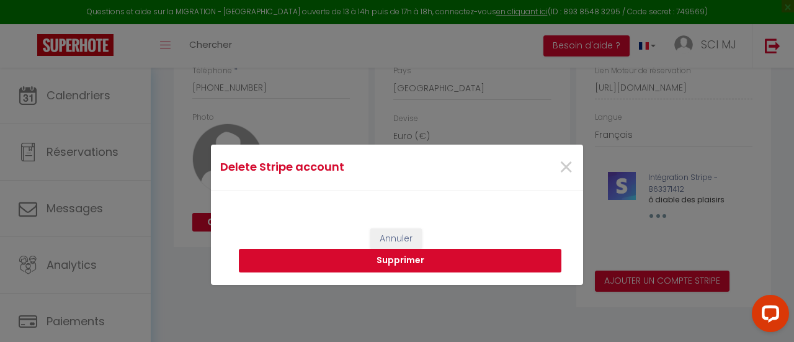
click at [405, 259] on button "Supprimer" at bounding box center [400, 261] width 323 height 24
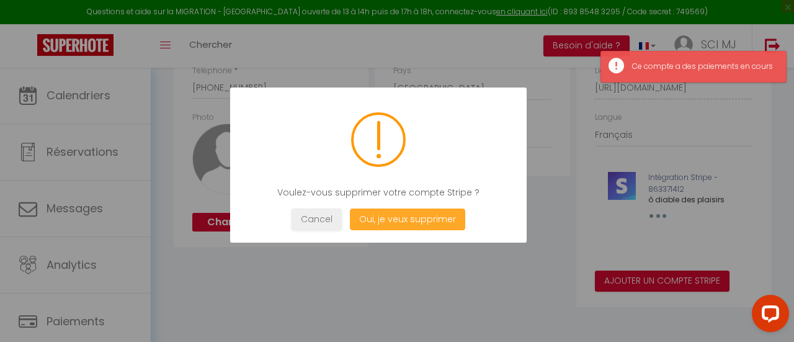
click at [398, 220] on button "Oui, je veux supprimer" at bounding box center [407, 220] width 115 height 22
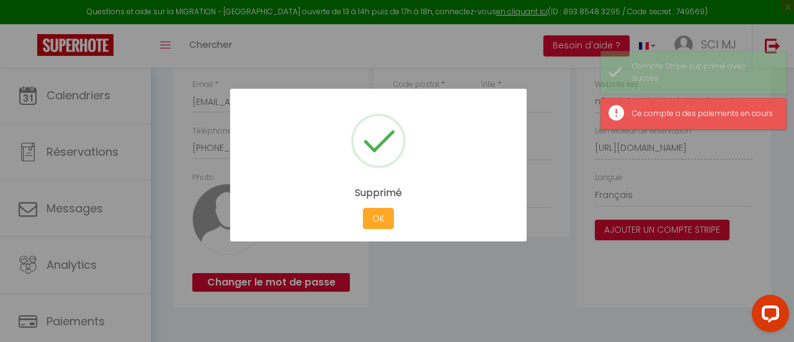
scroll to position [235, 0]
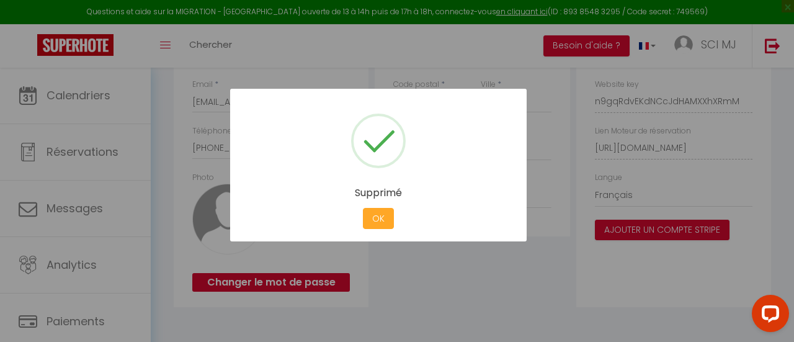
click at [382, 218] on button "OK" at bounding box center [378, 219] width 31 height 22
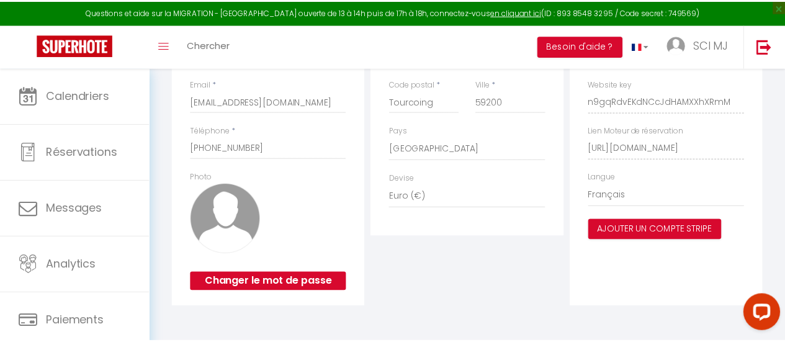
scroll to position [233, 0]
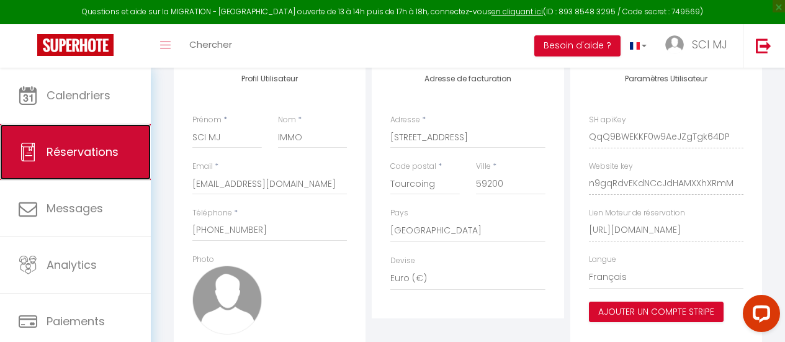
click at [47, 137] on link "Réservations" at bounding box center [75, 152] width 151 height 56
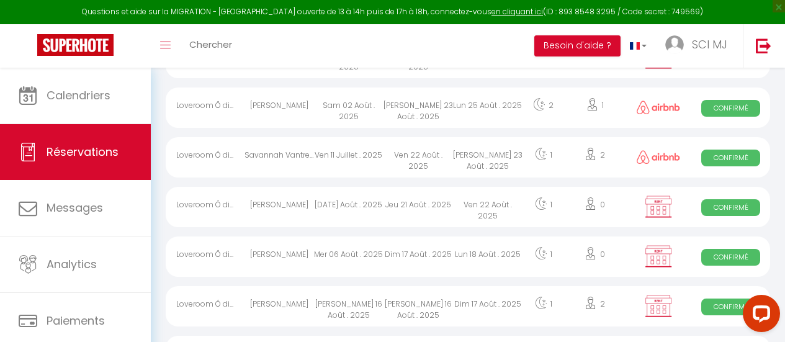
scroll to position [704, 0]
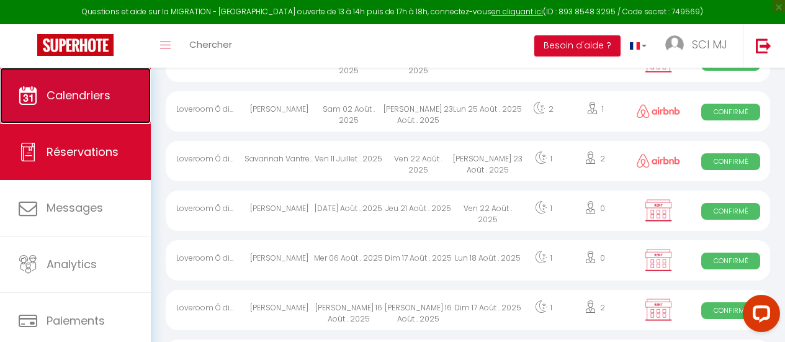
click at [78, 101] on span "Calendriers" at bounding box center [79, 96] width 64 height 16
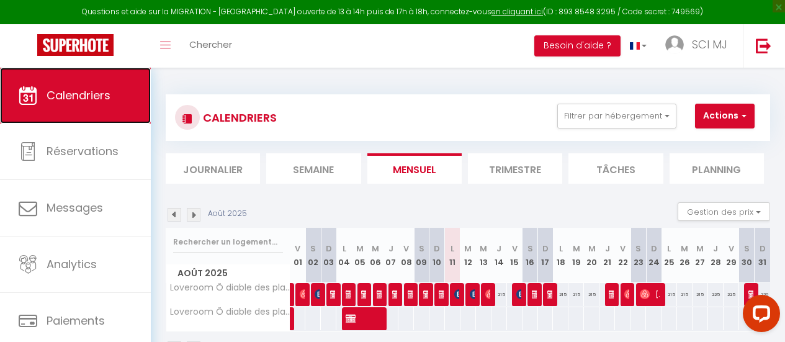
click at [94, 91] on span "Calendriers" at bounding box center [79, 96] width 64 height 16
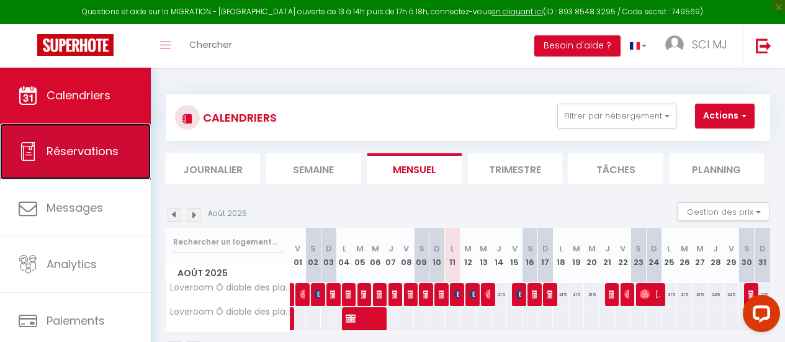
click at [72, 146] on span "Réservations" at bounding box center [83, 151] width 72 height 16
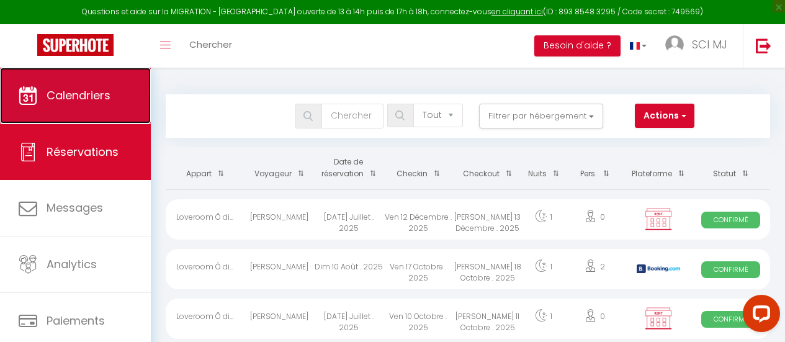
click at [63, 112] on link "Calendriers" at bounding box center [75, 96] width 151 height 56
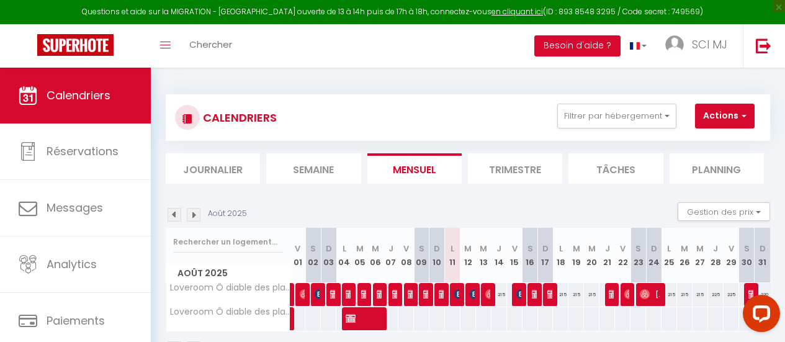
click at [605, 297] on div at bounding box center [613, 295] width 16 height 24
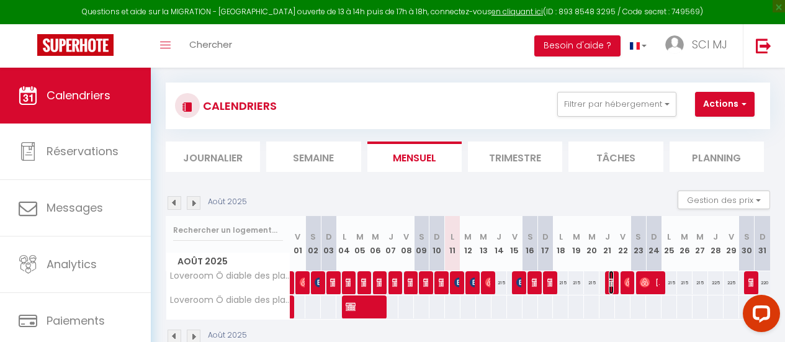
click at [609, 277] on img at bounding box center [614, 282] width 10 height 10
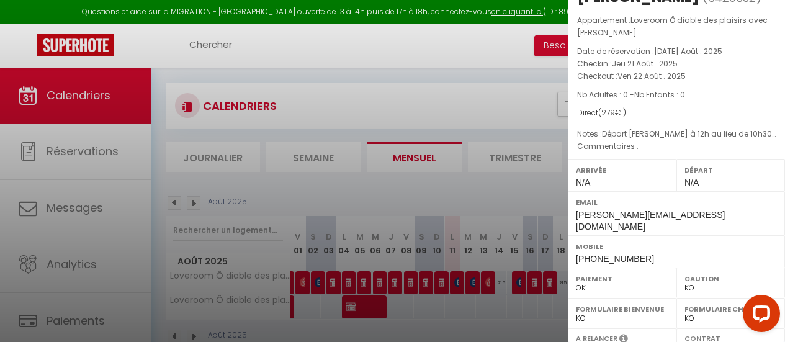
scroll to position [0, 0]
